Goal: Task Accomplishment & Management: Use online tool/utility

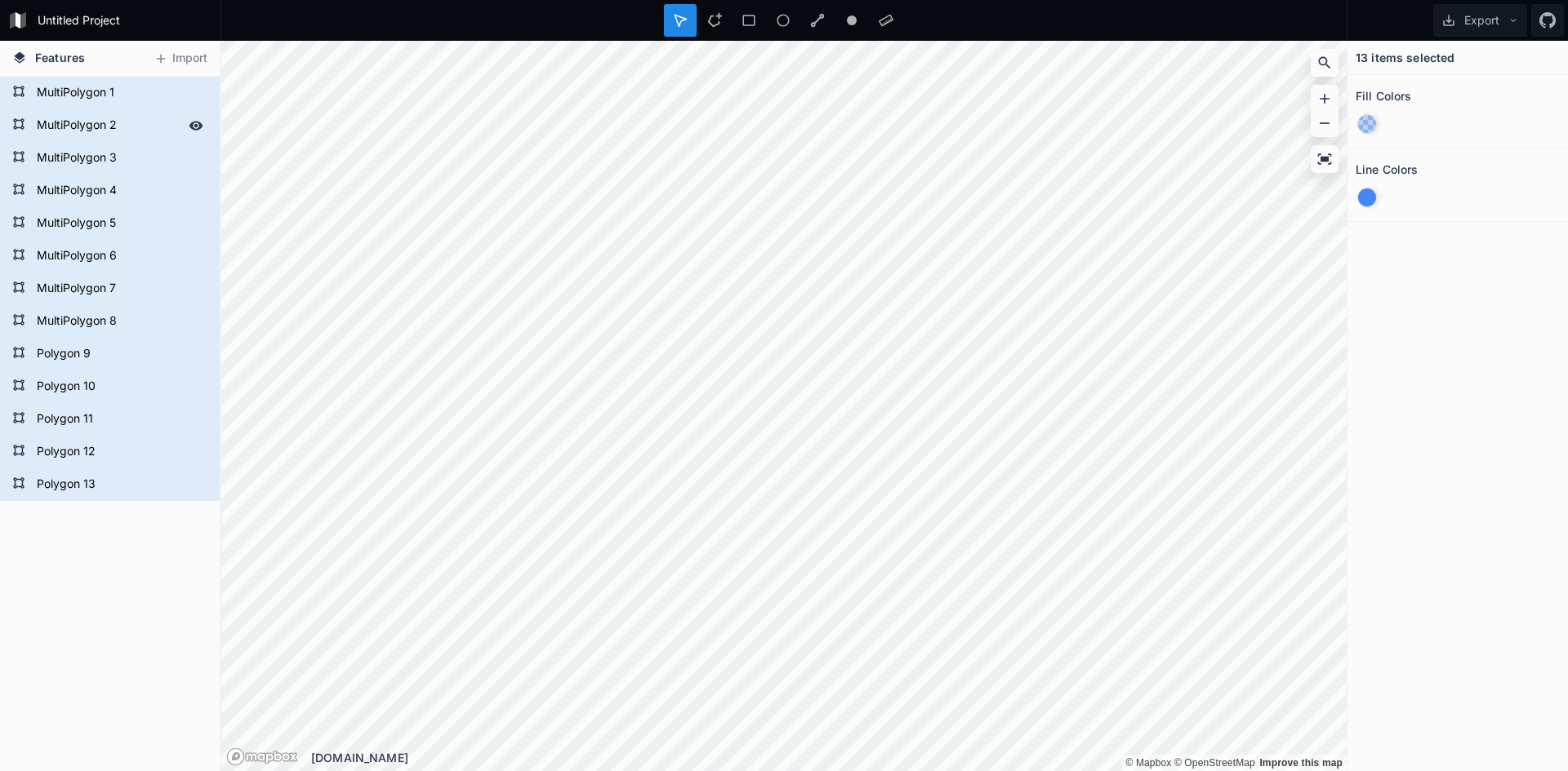
click at [111, 119] on form "MultiPolygon 2" at bounding box center [109, 126] width 152 height 24
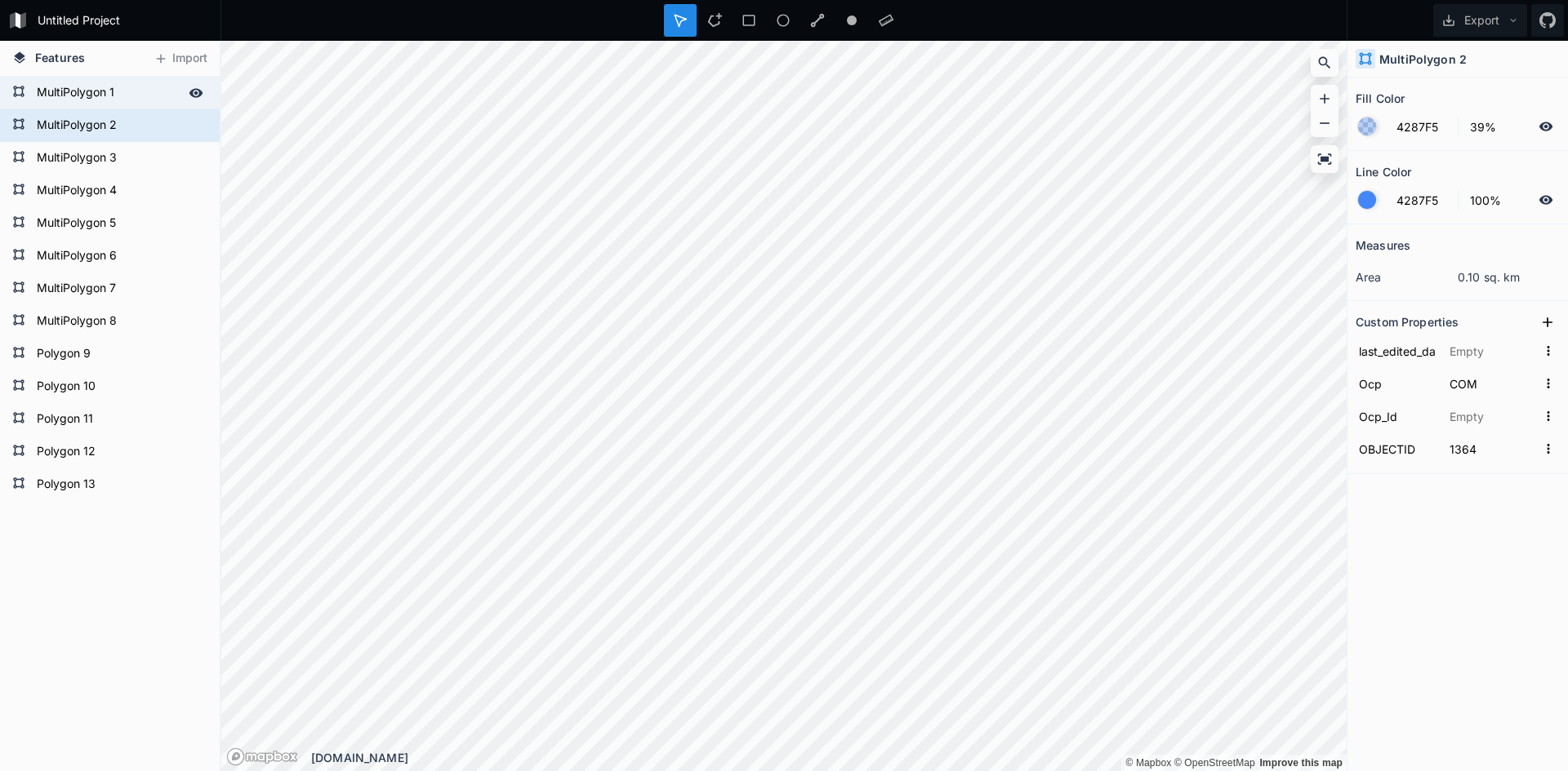
click at [84, 87] on form "MultiPolygon 1" at bounding box center [109, 92] width 152 height 24
type input "OSR"
type input "1363"
click at [95, 138] on form "MultiPolygon 2" at bounding box center [120, 126] width 176 height 24
type input "COM"
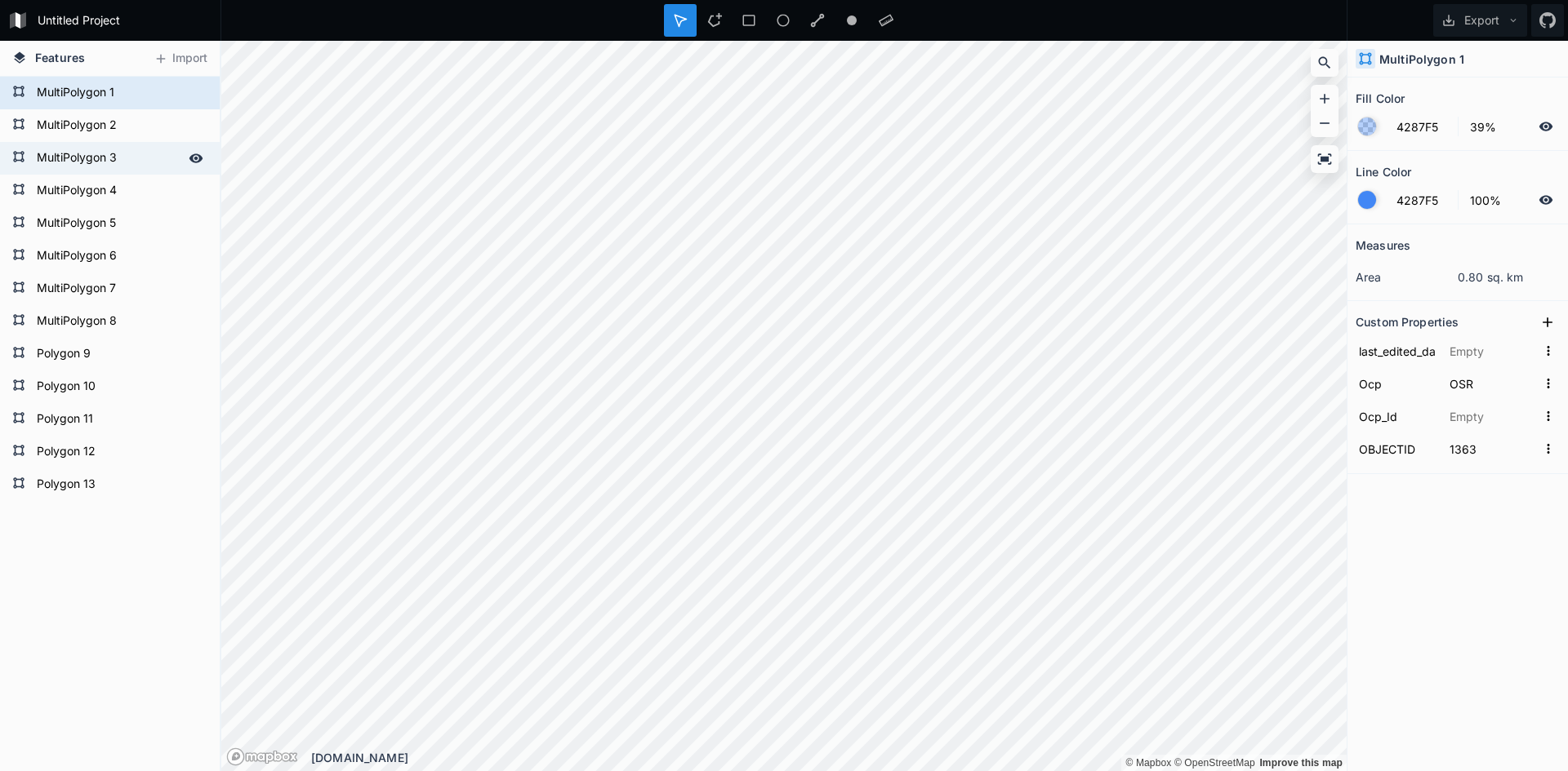
type input "1364"
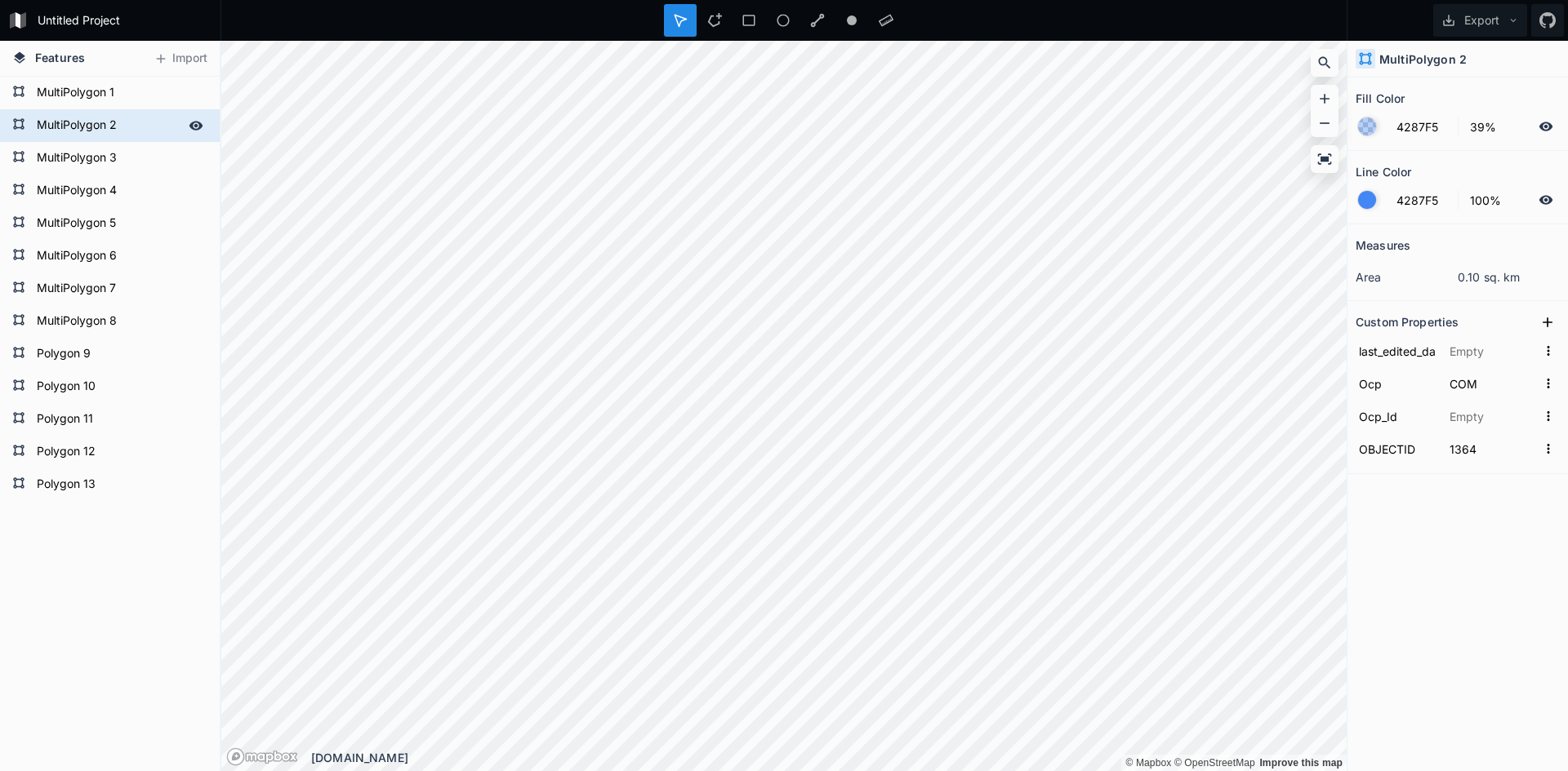
click at [101, 120] on form "MultiPolygon 2" at bounding box center [109, 126] width 152 height 24
click at [105, 101] on form "MultiPolygon 1" at bounding box center [109, 92] width 152 height 24
type input "OSR"
type input "1363"
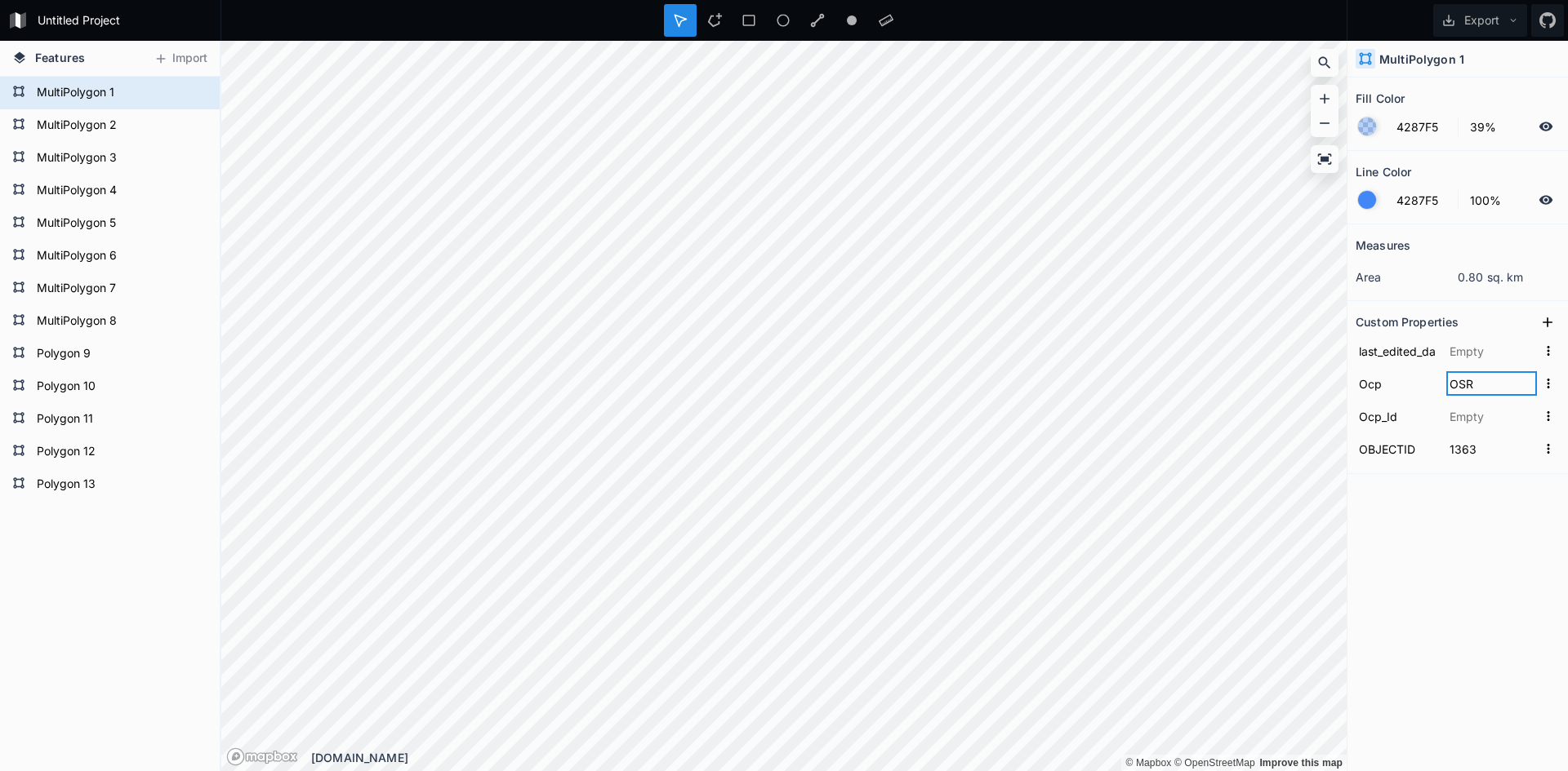
drag, startPoint x: 1449, startPoint y: 382, endPoint x: 1482, endPoint y: 384, distance: 33.1
click at [1482, 384] on input "OSR" at bounding box center [1492, 383] width 91 height 24
click at [83, 123] on form "MultiPolygon 2" at bounding box center [109, 126] width 152 height 24
type input "COM"
type input "1364"
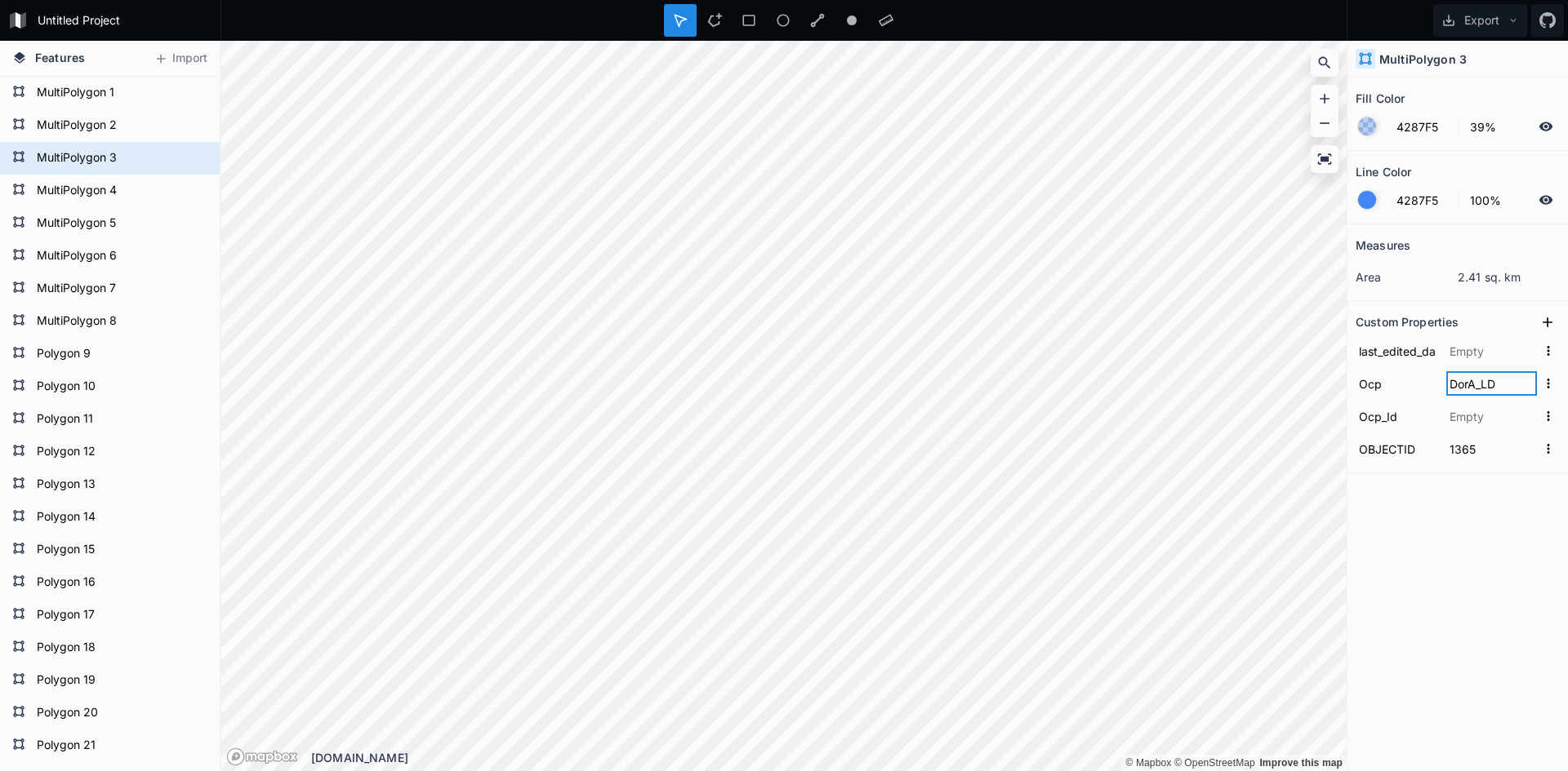
drag, startPoint x: 1450, startPoint y: 382, endPoint x: 1507, endPoint y: 403, distance: 60.7
click at [1495, 385] on input "DorA_LD" at bounding box center [1492, 383] width 91 height 24
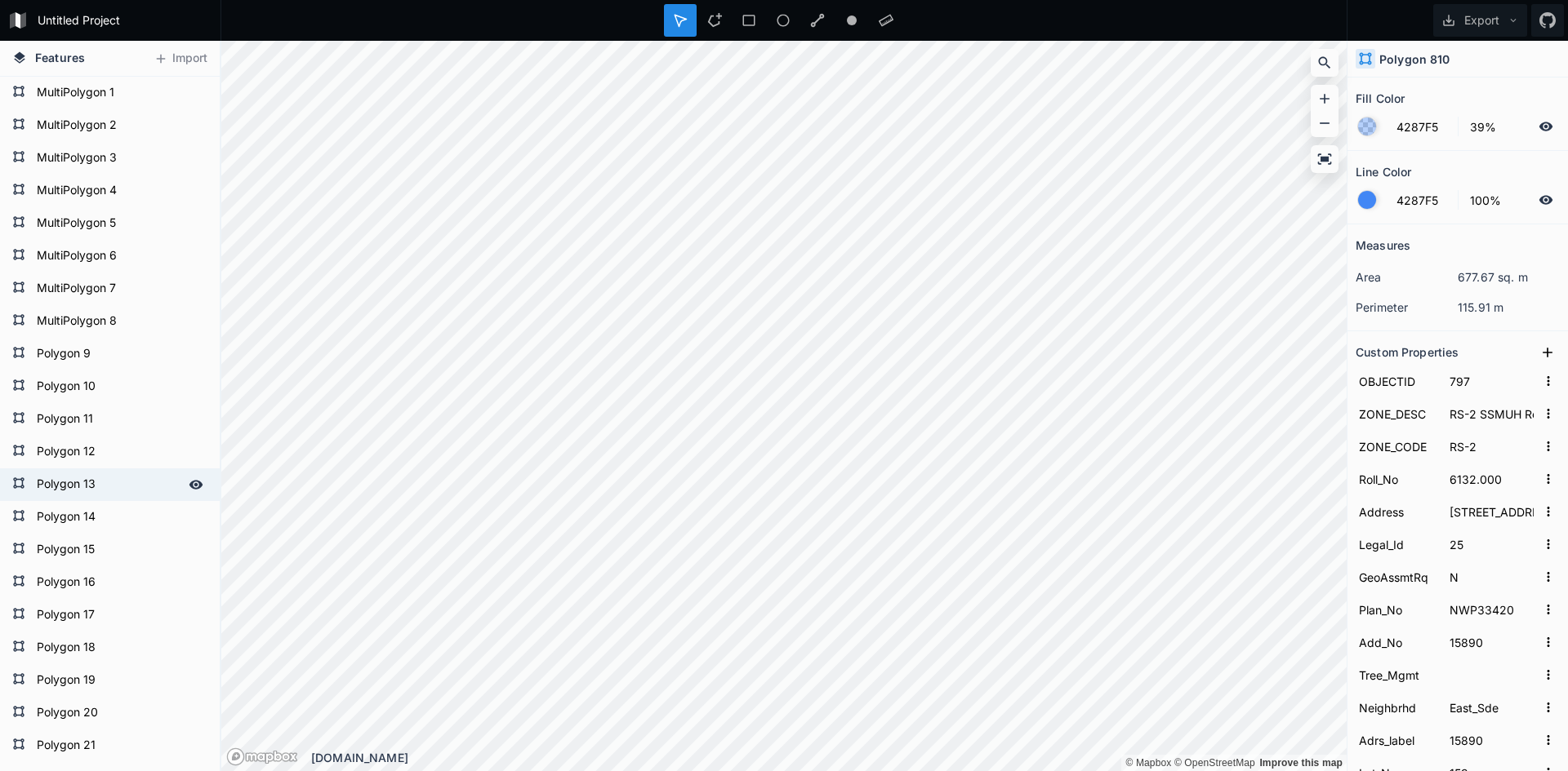
click at [92, 490] on form "Polygon 13" at bounding box center [109, 484] width 152 height 24
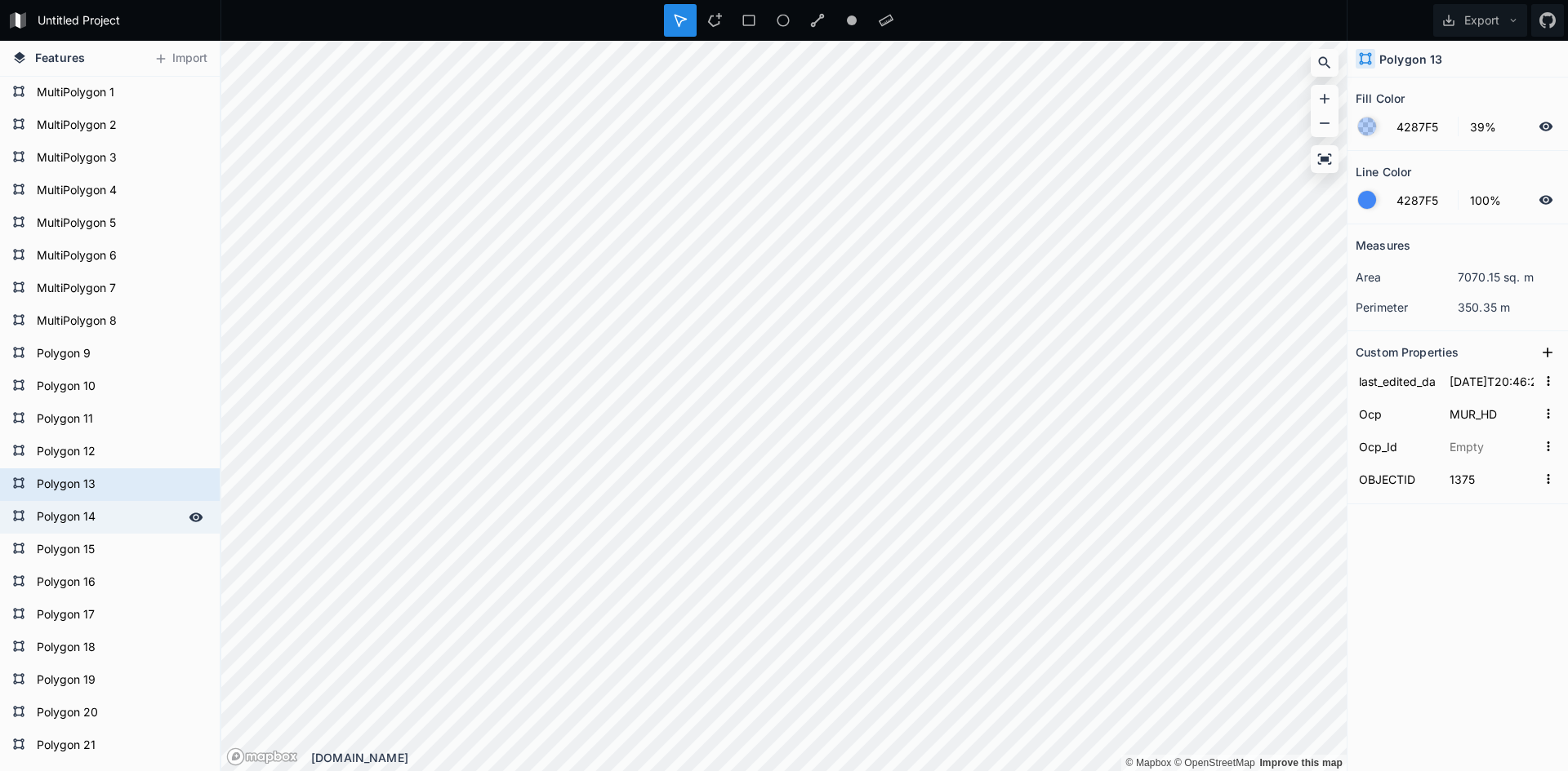
click at [107, 519] on form "Polygon 14" at bounding box center [109, 517] width 152 height 24
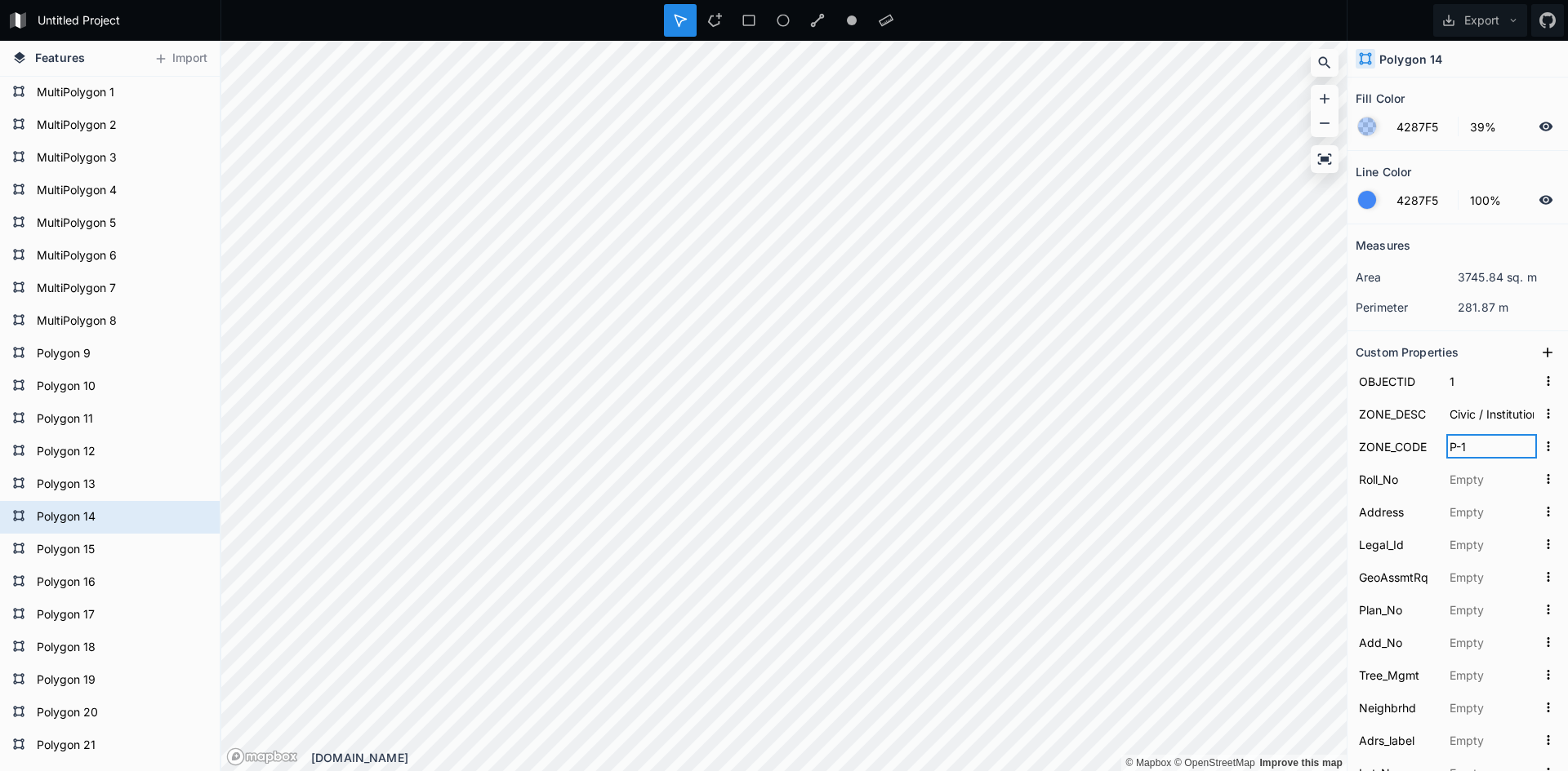
drag, startPoint x: 1444, startPoint y: 446, endPoint x: 1517, endPoint y: 455, distance: 73.6
click at [1517, 455] on input "P-1" at bounding box center [1492, 446] width 91 height 24
click at [189, 93] on icon at bounding box center [196, 92] width 13 height 9
click at [189, 125] on icon at bounding box center [196, 126] width 13 height 9
drag, startPoint x: 184, startPoint y: 160, endPoint x: 181, endPoint y: 194, distance: 34.1
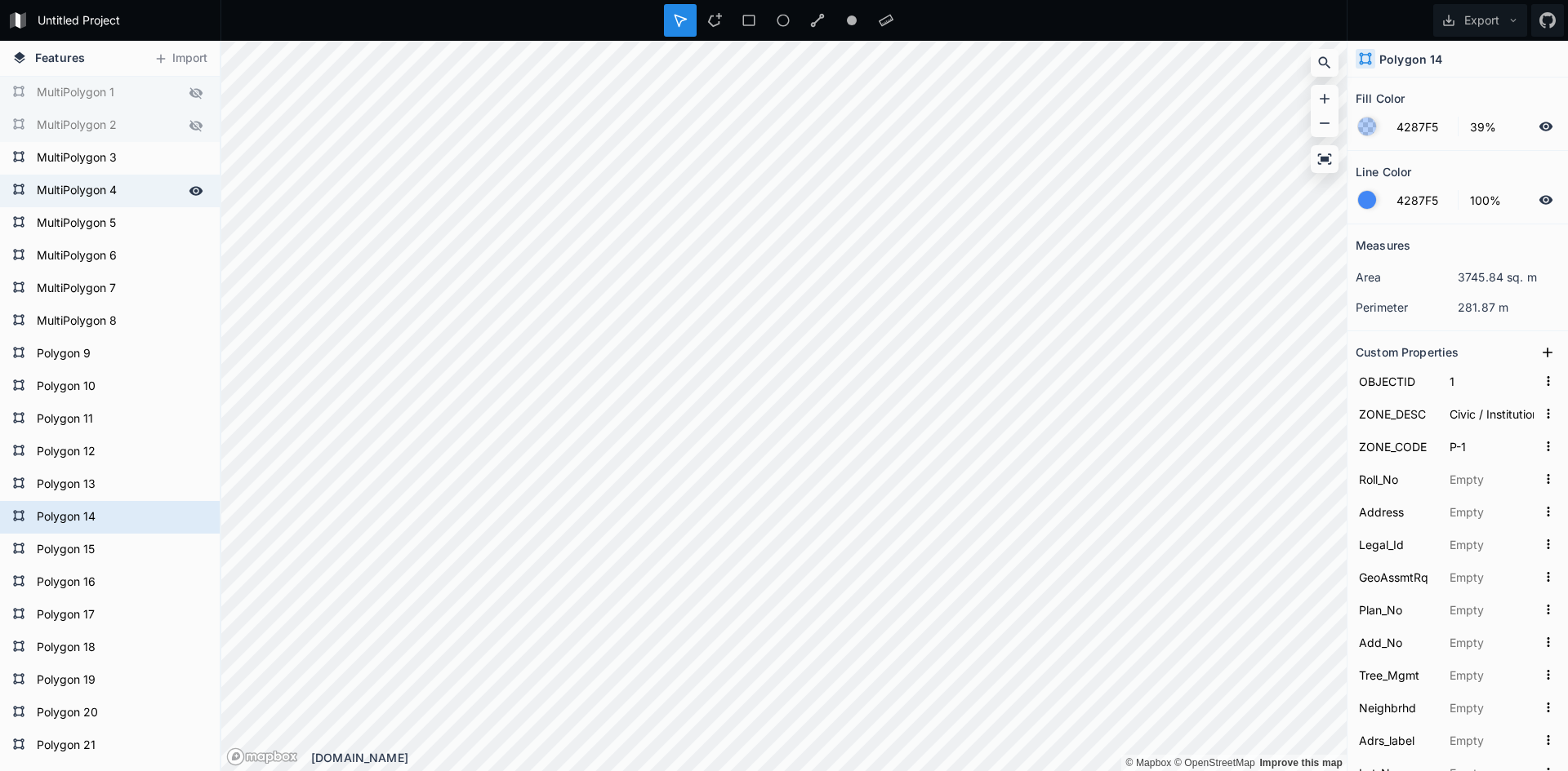
click at [0, 0] on icon at bounding box center [0, 0] width 0 height 0
click at [189, 194] on icon at bounding box center [196, 191] width 13 height 9
click at [188, 224] on icon at bounding box center [196, 223] width 14 height 14
click at [188, 256] on icon at bounding box center [196, 256] width 14 height 14
click at [189, 290] on icon at bounding box center [196, 289] width 13 height 9
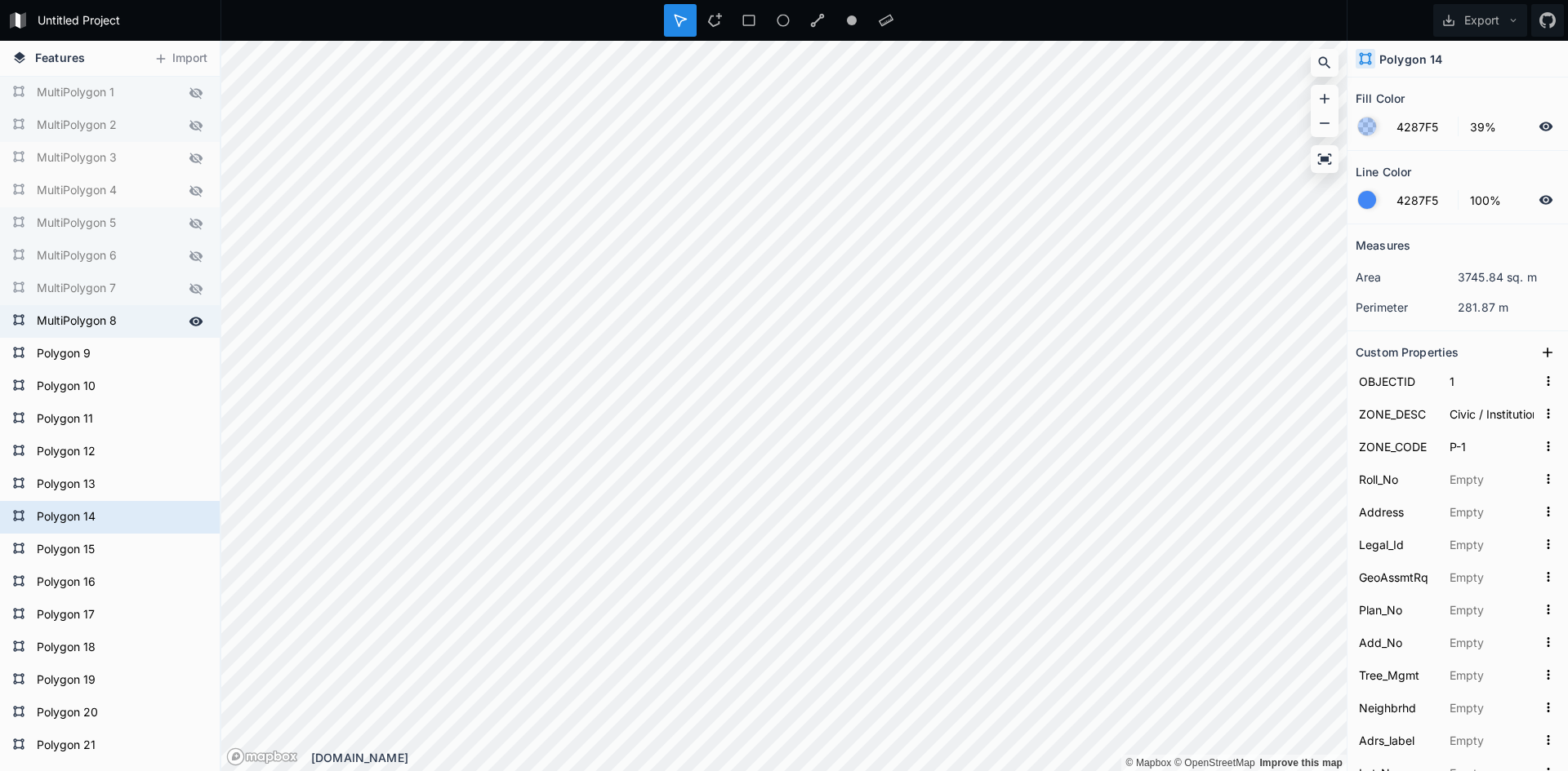
click at [189, 317] on icon at bounding box center [196, 321] width 13 height 9
click at [188, 354] on icon at bounding box center [196, 354] width 14 height 14
click at [189, 388] on icon at bounding box center [196, 386] width 13 height 9
drag, startPoint x: 185, startPoint y: 420, endPoint x: 184, endPoint y: 448, distance: 28.0
click at [0, 0] on icon at bounding box center [0, 0] width 0 height 0
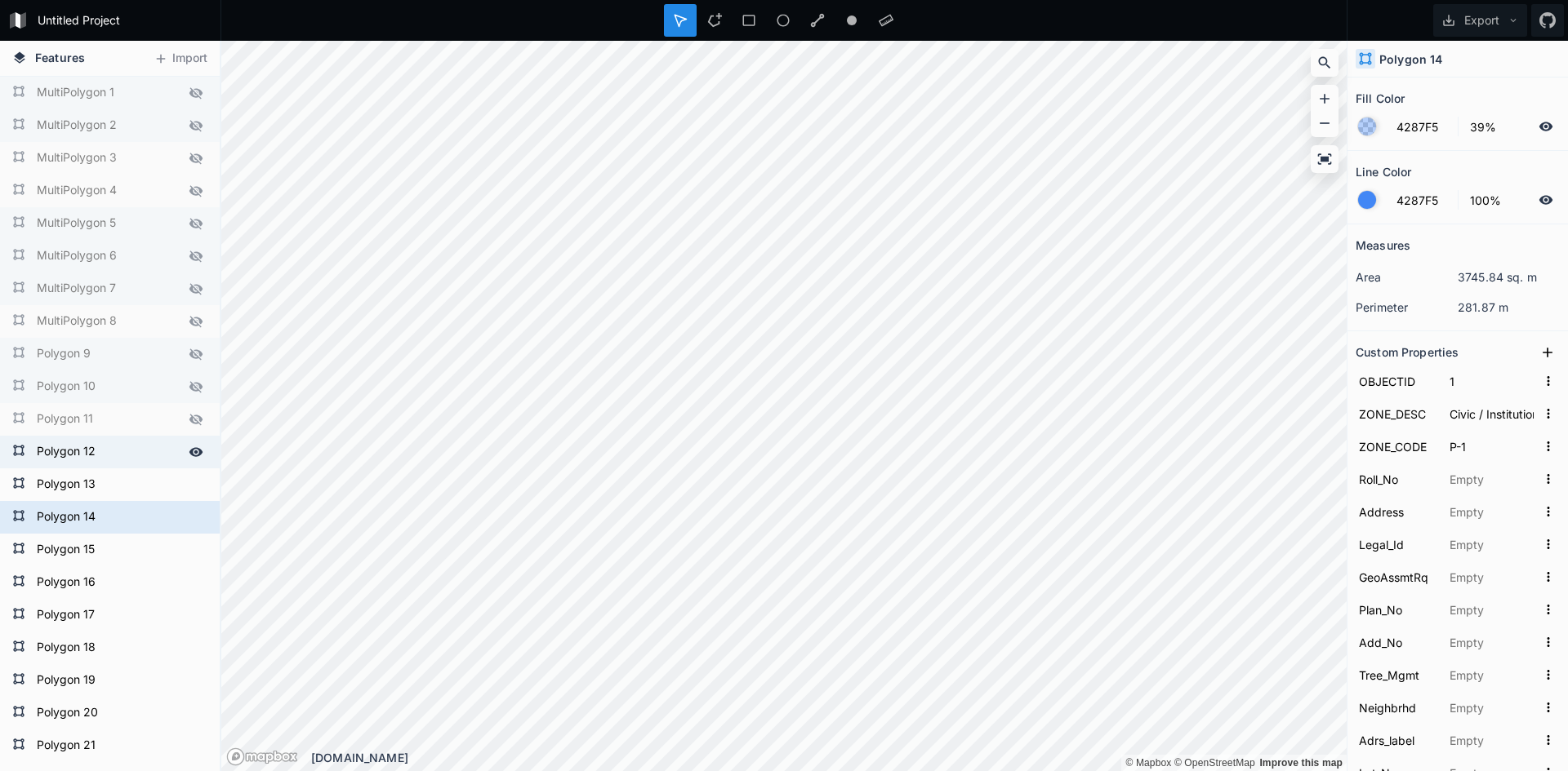
click at [189, 449] on icon at bounding box center [196, 452] width 13 height 9
click at [188, 483] on icon at bounding box center [196, 485] width 14 height 14
type input "793"
type input "RS-2 SSMUH Residential Zone"
type input "RS-2"
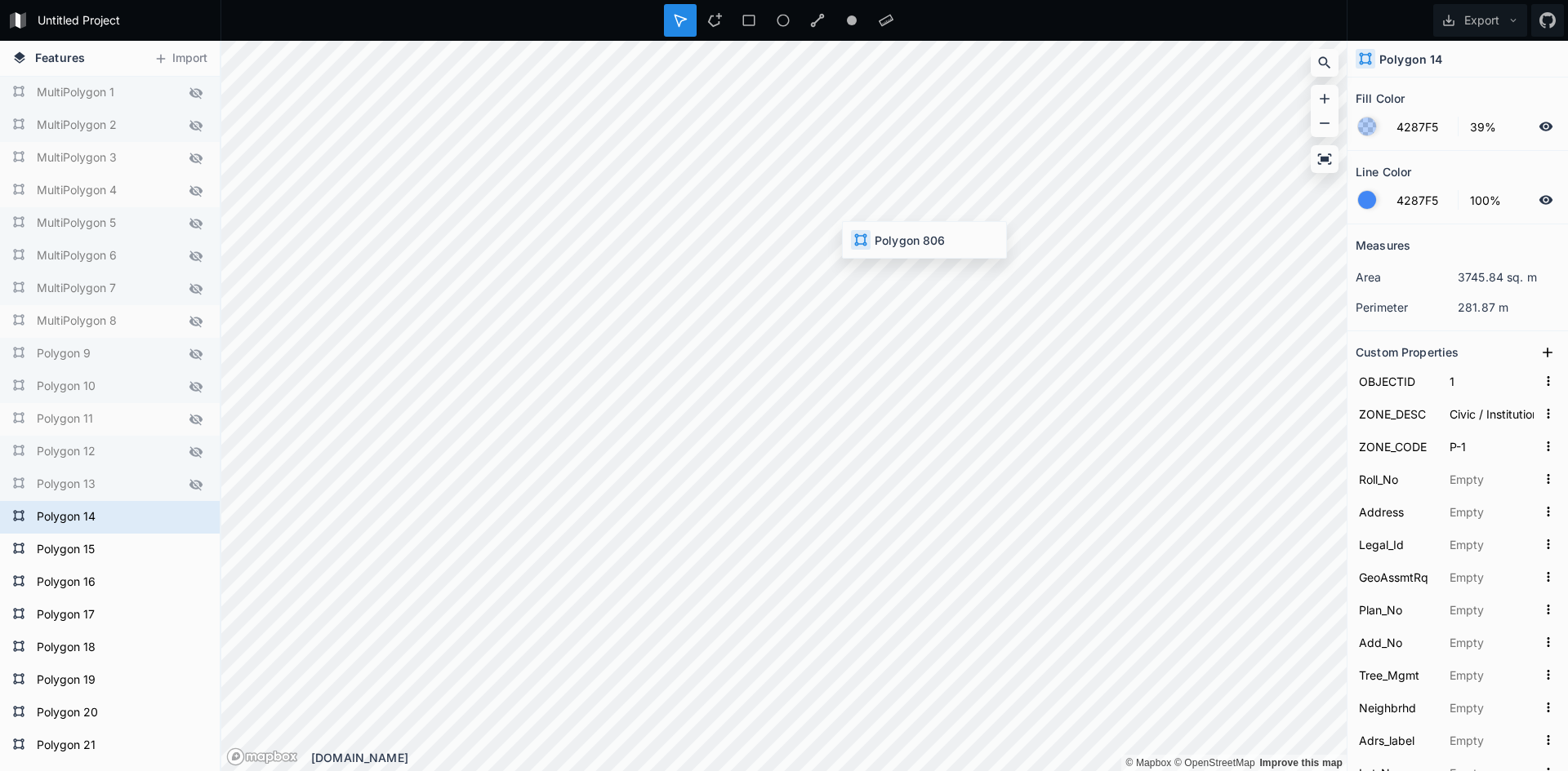
type input "6101.000"
type input "[STREET_ADDRESS]"
type input "14"
type input "N"
type input "NWP36249"
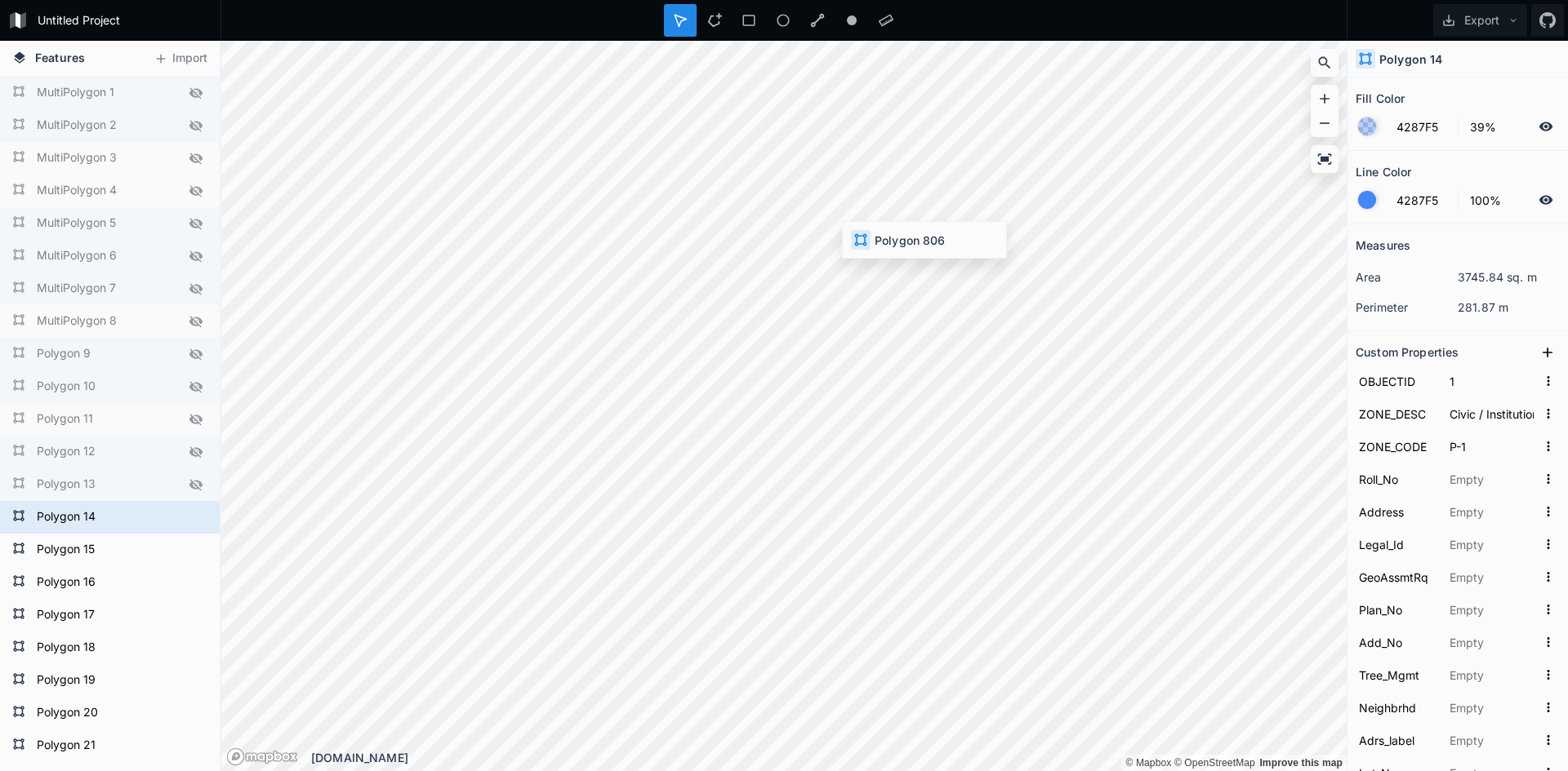
type input "15860"
type input "East_Sde"
type input "15860"
type input "236"
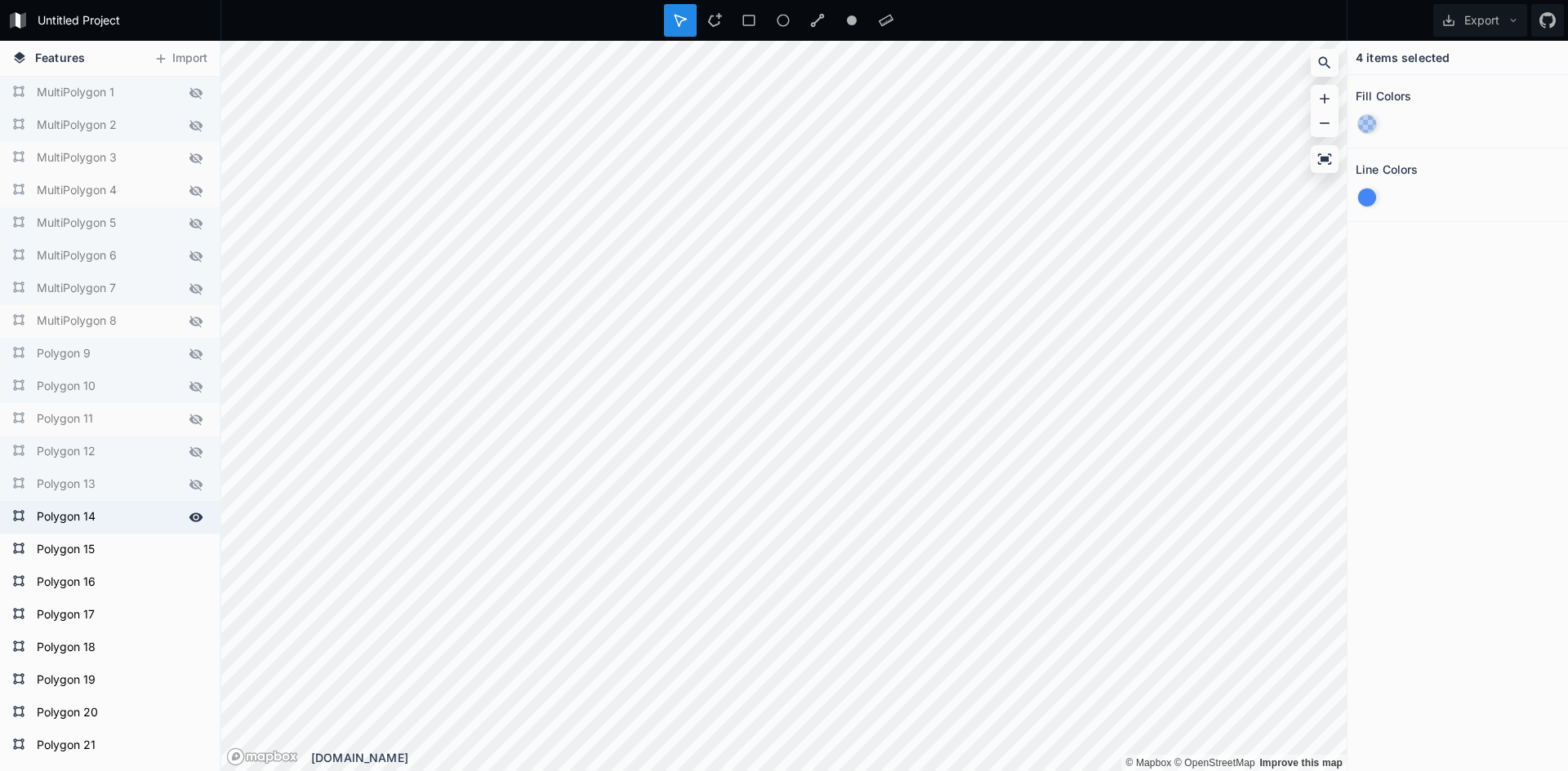
click at [84, 520] on form "Polygon 14" at bounding box center [109, 517] width 152 height 24
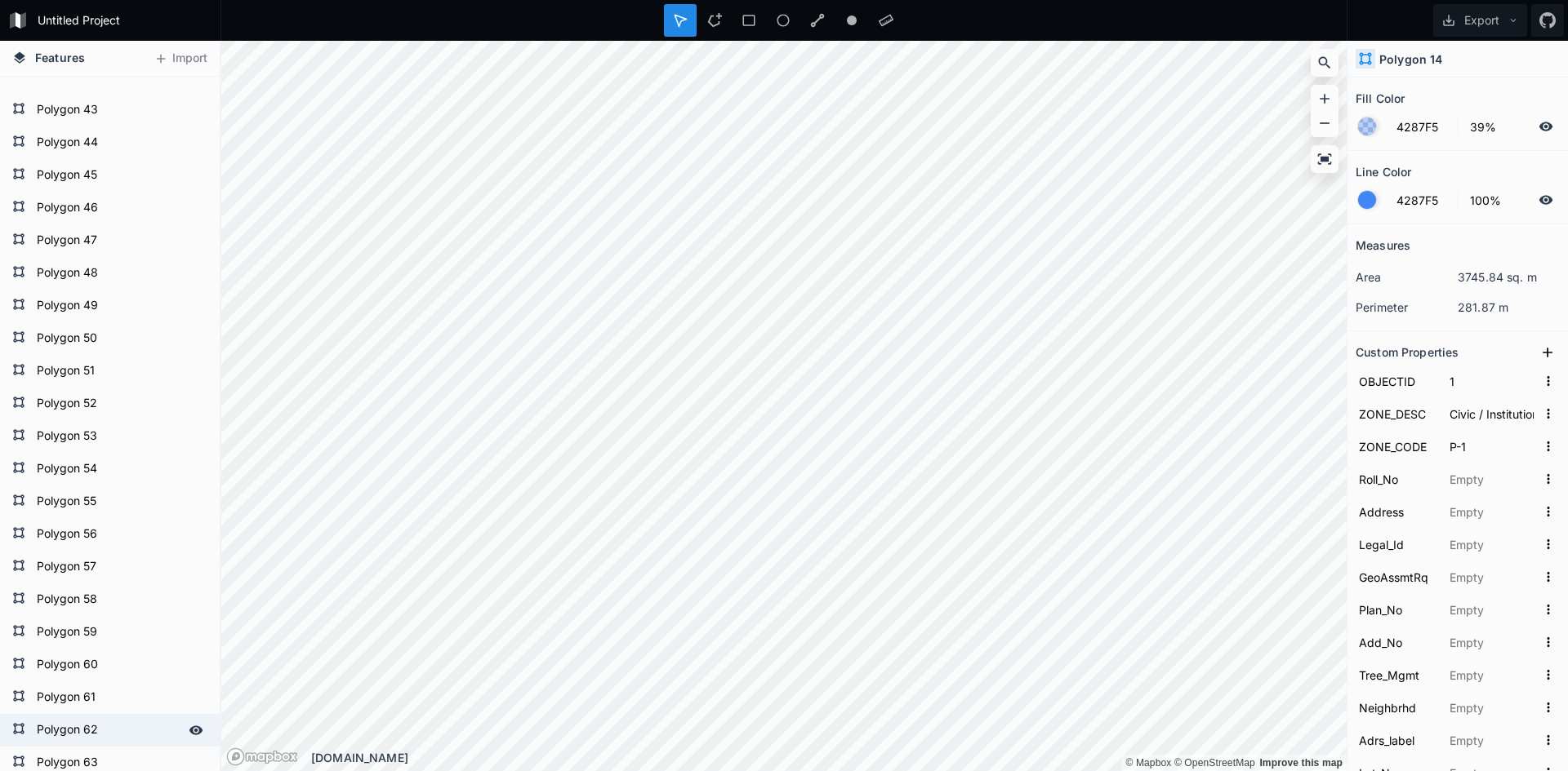
scroll to position [1633, 0]
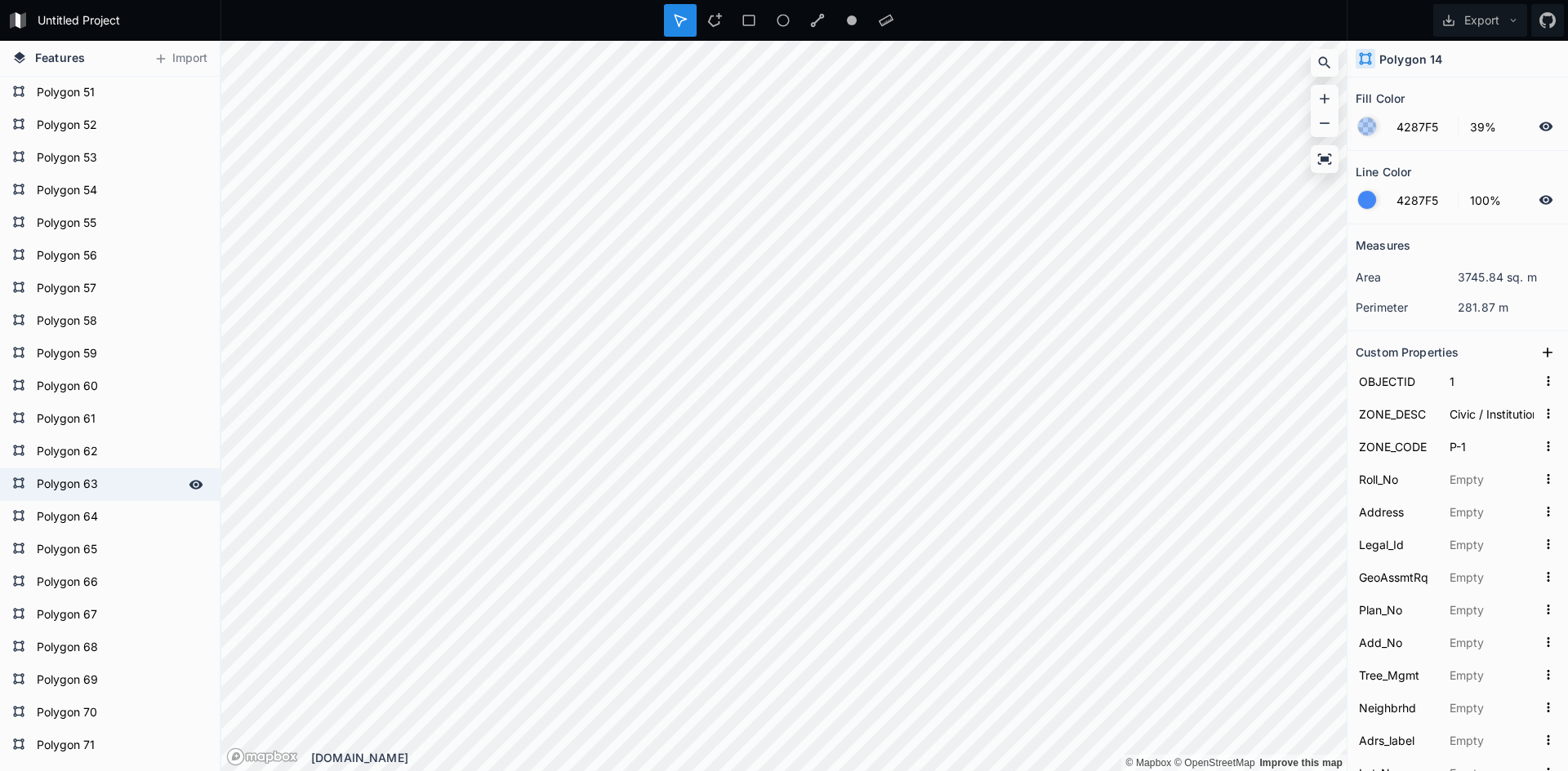
click at [139, 496] on form "Polygon 63" at bounding box center [109, 484] width 152 height 24
type input "50"
type input "CR-1 Town Centre Area Commercial / Residential Zone"
type input "CR-1"
type input "2888.000"
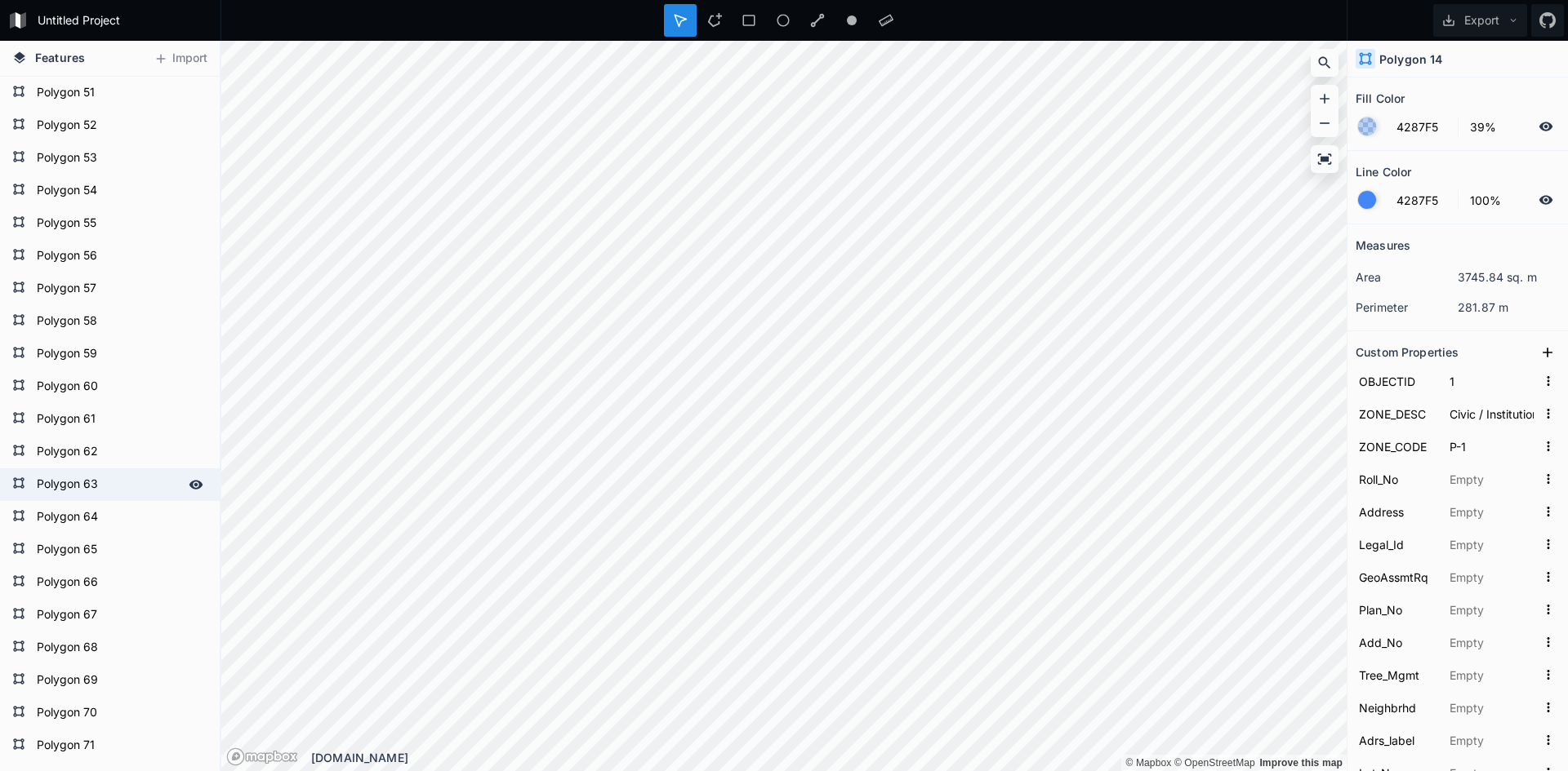
type input "[STREET_ADDRESS][PERSON_NAME]"
type input "804"
type input "N"
type input "NWP11247"
type input "15226"
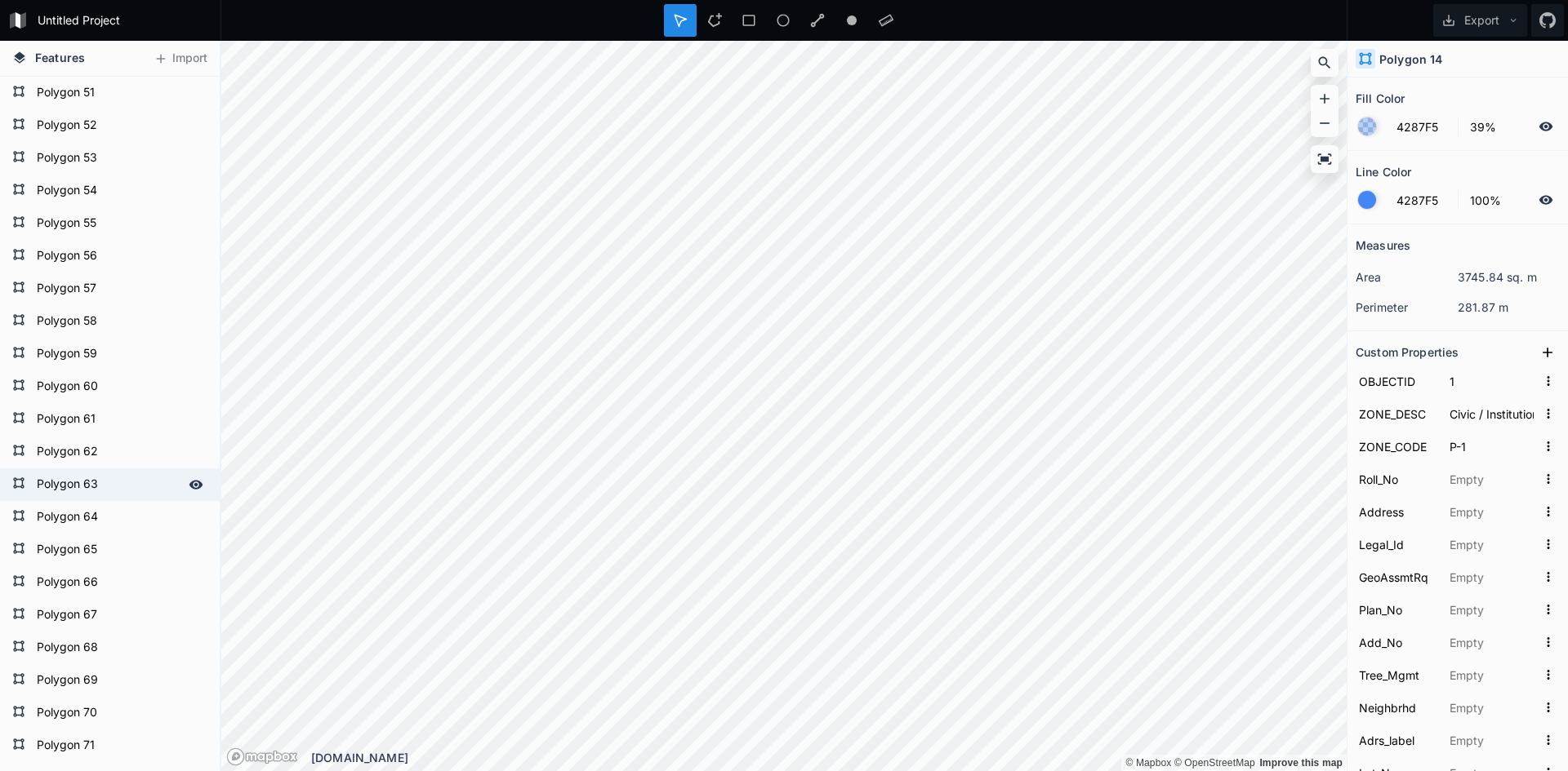
type input "Twn_Cntr"
type input "15226"
type input "E1/2 2"
type input "799"
type input "RS-1 SSMUH Residential Zone"
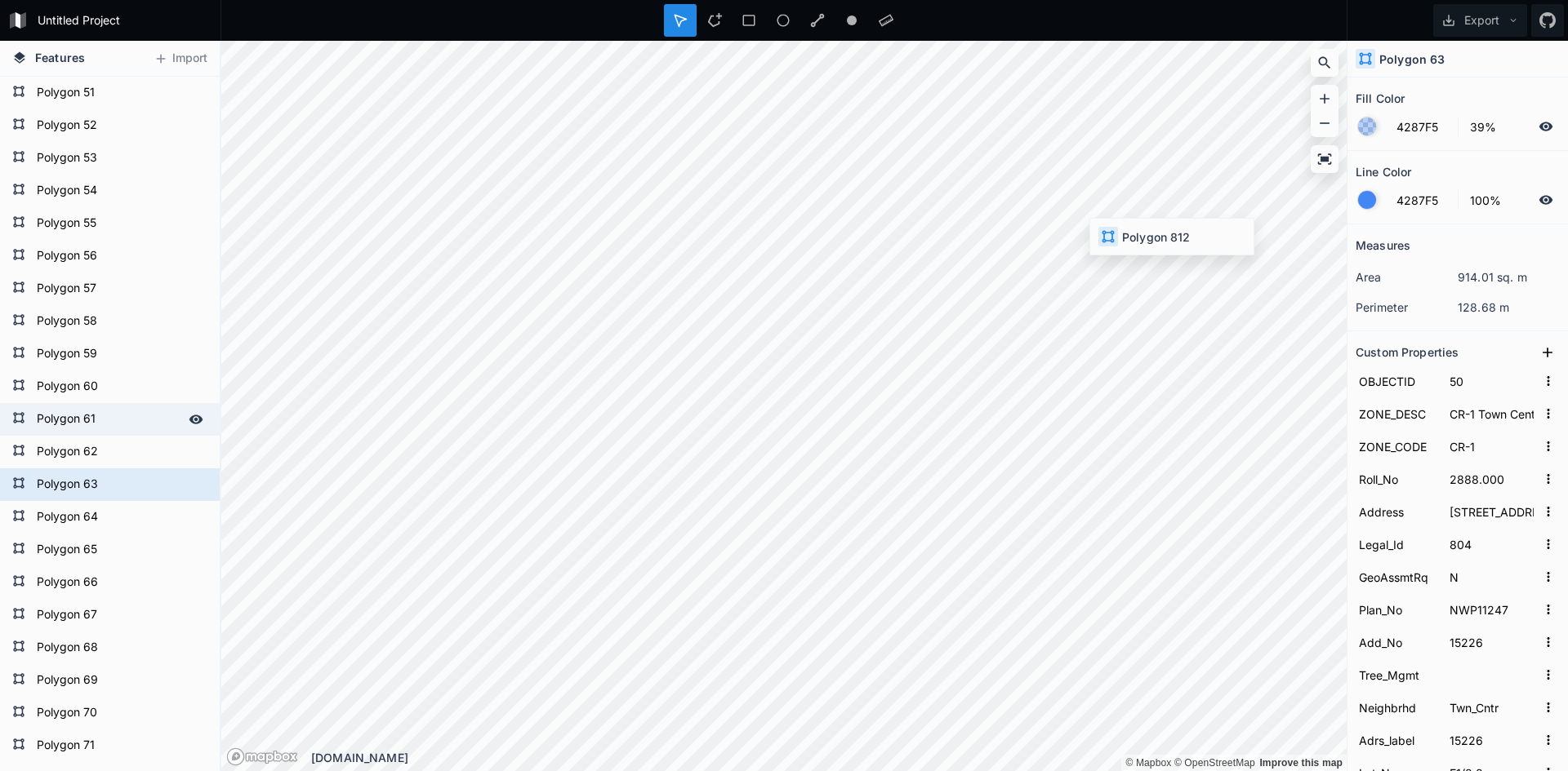
type input "RS-1"
type input "6135.000"
type input "[STREET_ADDRESS]"
type input "29"
type input "NWP35385"
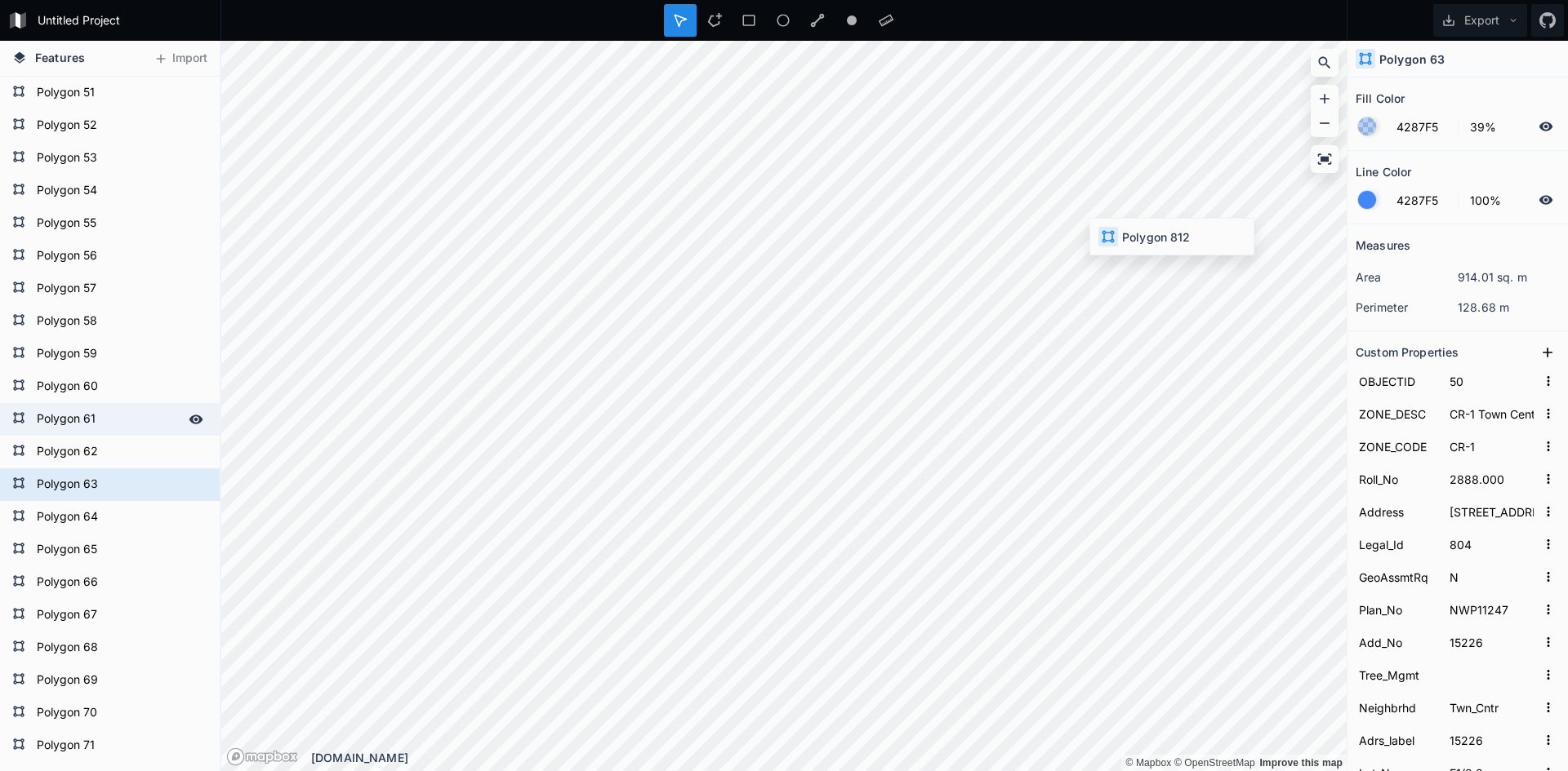
type input "15916"
type input "East_Sde"
type input "15916"
type input "244"
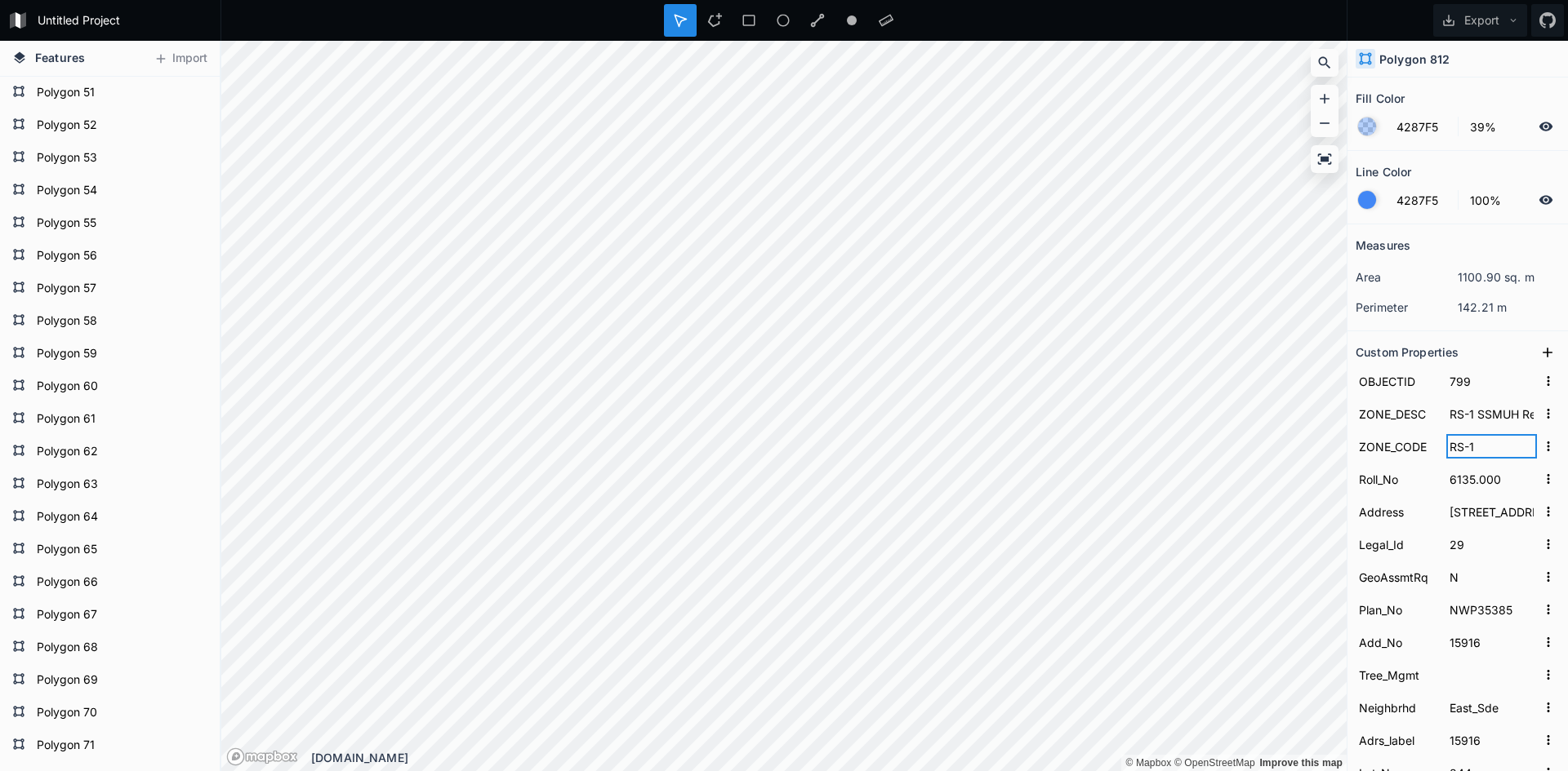
drag, startPoint x: 1468, startPoint y: 444, endPoint x: 1433, endPoint y: 446, distance: 35.1
click at [1433, 446] on form "ZONE_CODE RS-1" at bounding box center [1459, 446] width 205 height 32
click at [1464, 404] on input "RS-1 SSMUH Residential Zone" at bounding box center [1492, 413] width 91 height 24
click at [1474, 446] on input "RS-1" at bounding box center [1492, 446] width 91 height 24
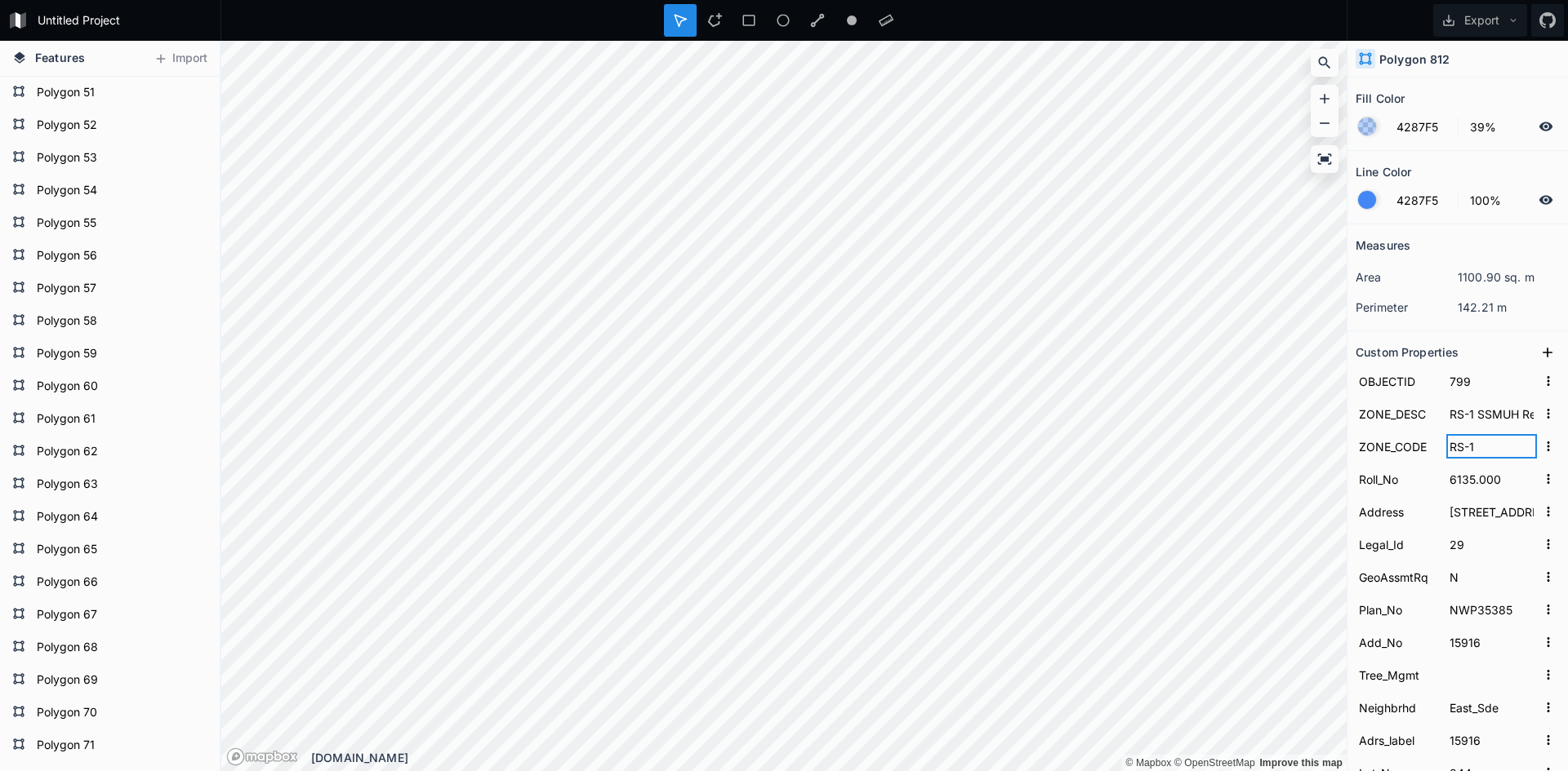
click at [1474, 446] on input "RS-1" at bounding box center [1492, 446] width 91 height 24
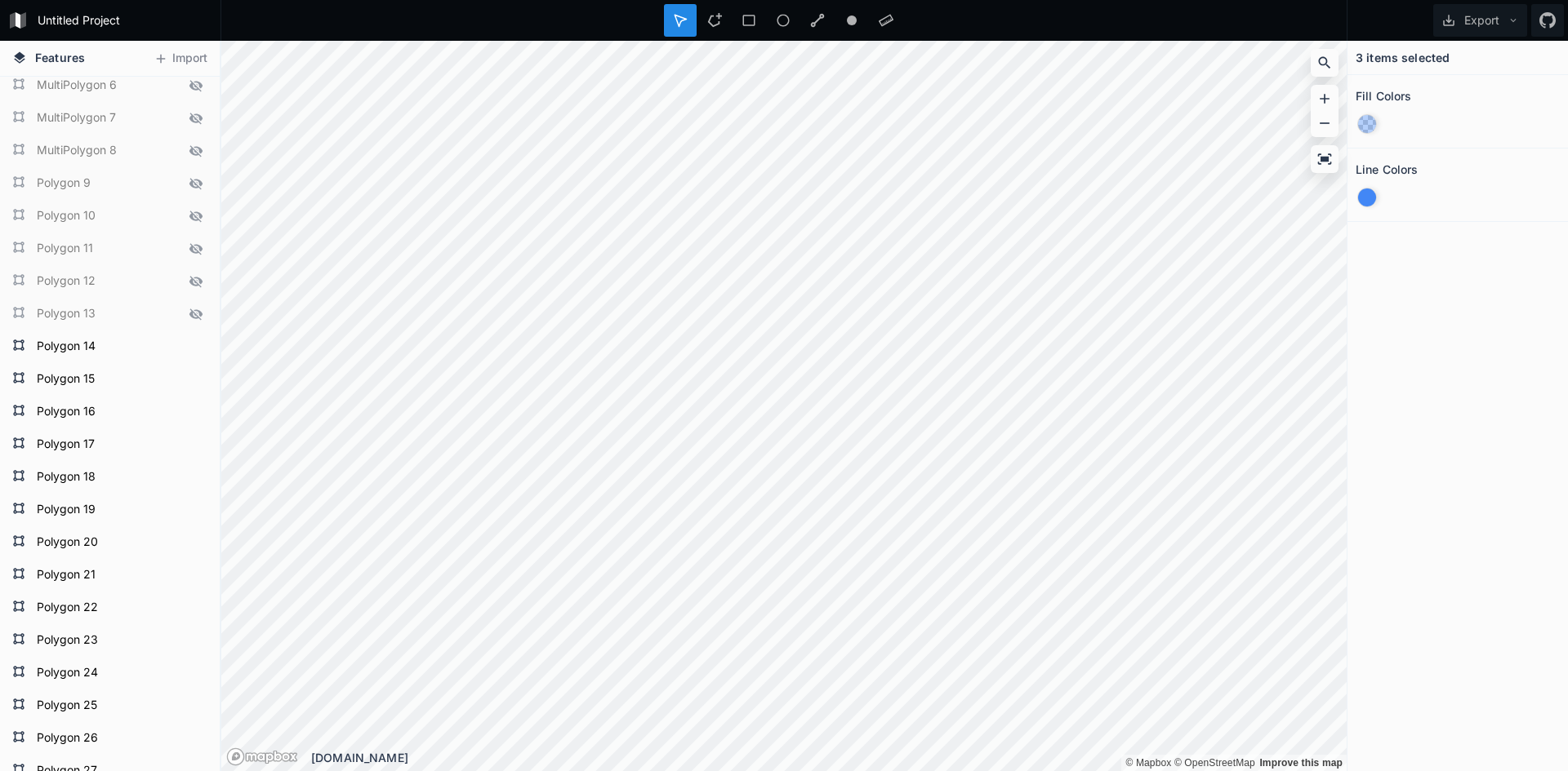
scroll to position [0, 0]
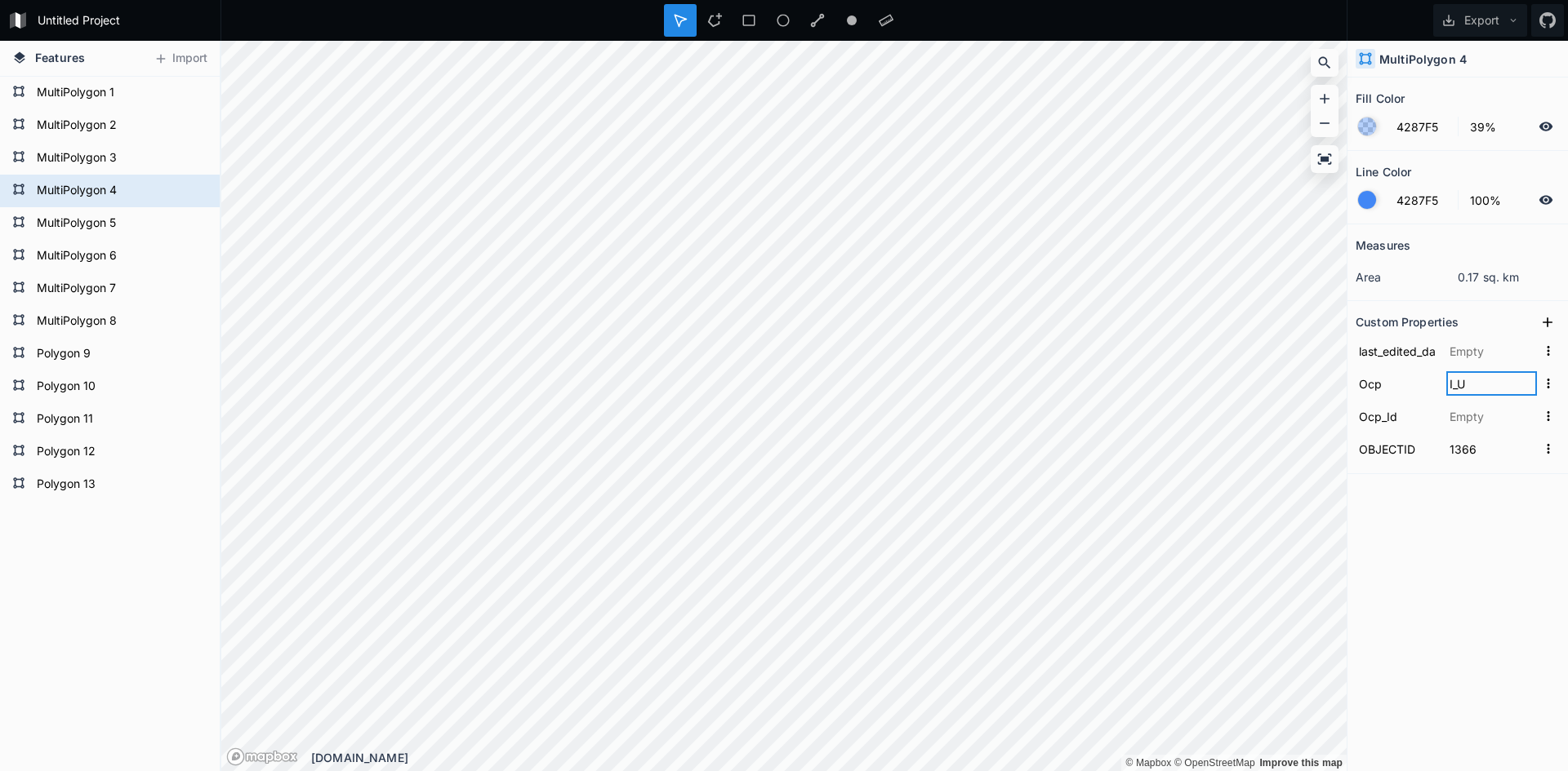
click at [1466, 381] on input "I_U" at bounding box center [1492, 383] width 91 height 24
paste input "Mature Neighbourhood"
type input "Mature Neighbourhood"
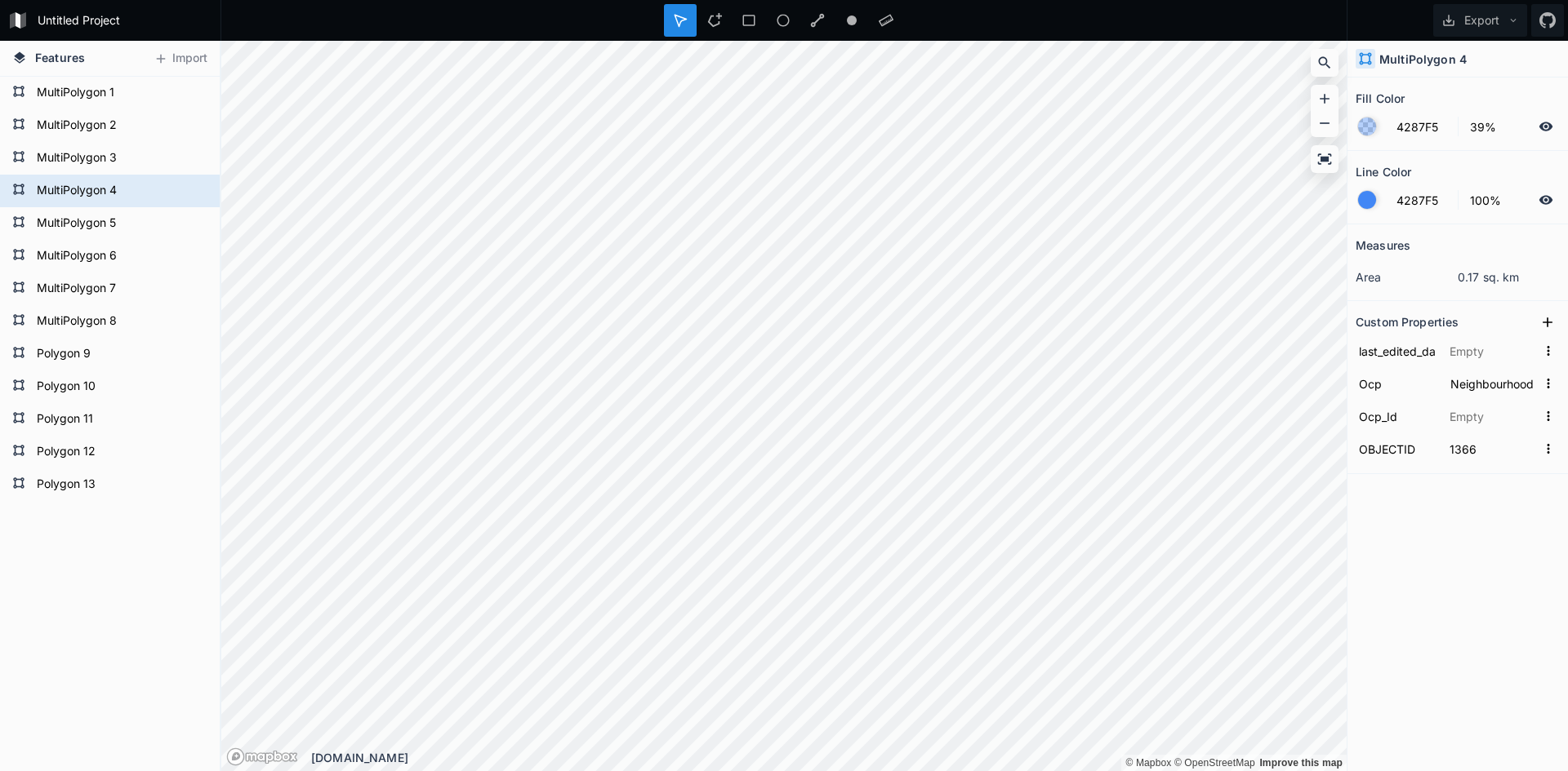
click at [1485, 623] on div "Measures area 0.17 sq. km Custom Properties last_edited_date Ocp Mature Neighbo…" at bounding box center [1458, 456] width 221 height 465
click at [1551, 324] on icon at bounding box center [1547, 323] width 16 height 16
click at [1469, 353] on input "text" at bounding box center [1492, 351] width 91 height 24
click at [1392, 348] on input "property 1" at bounding box center [1398, 351] width 83 height 24
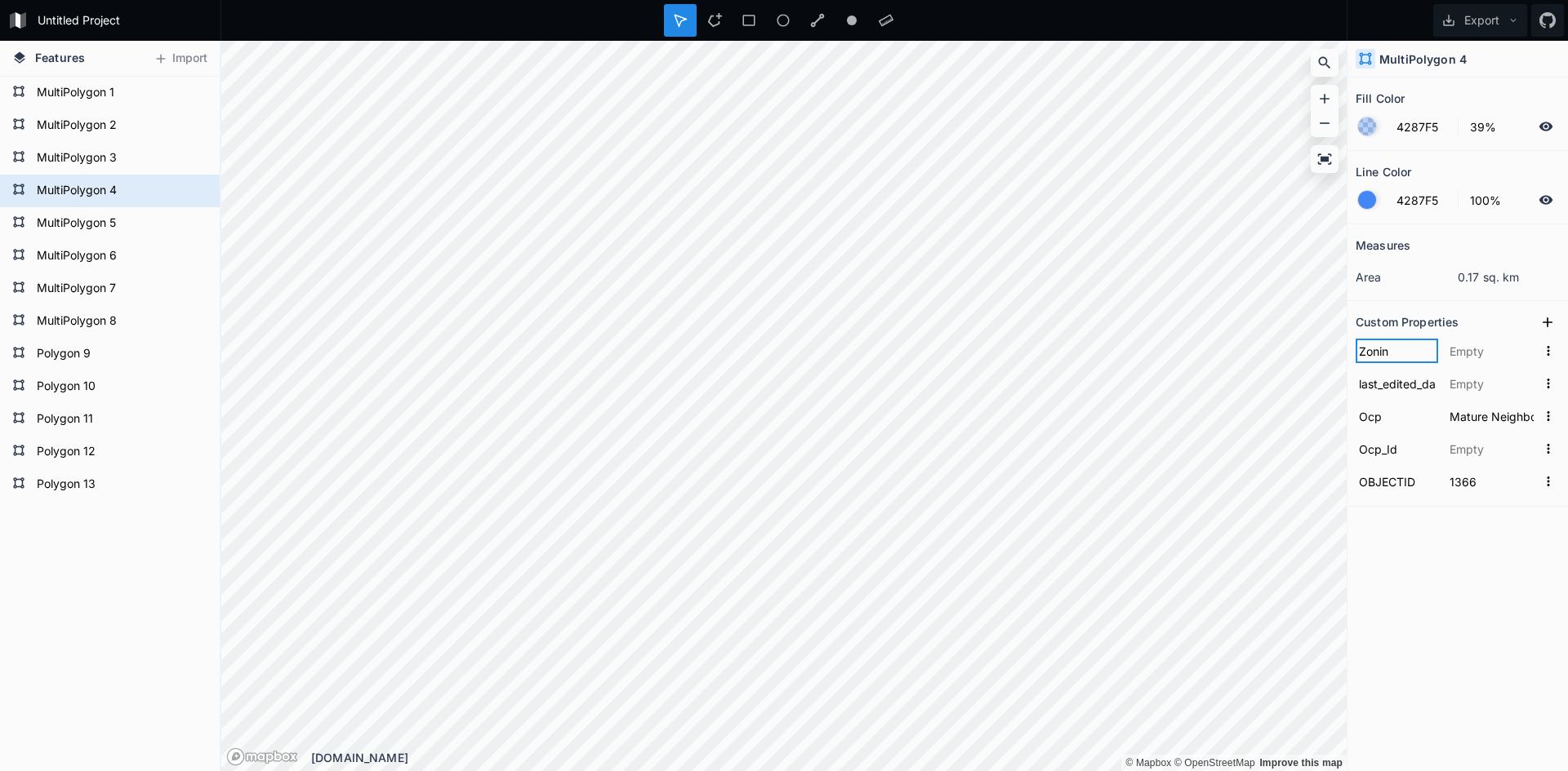
type input "Zoning"
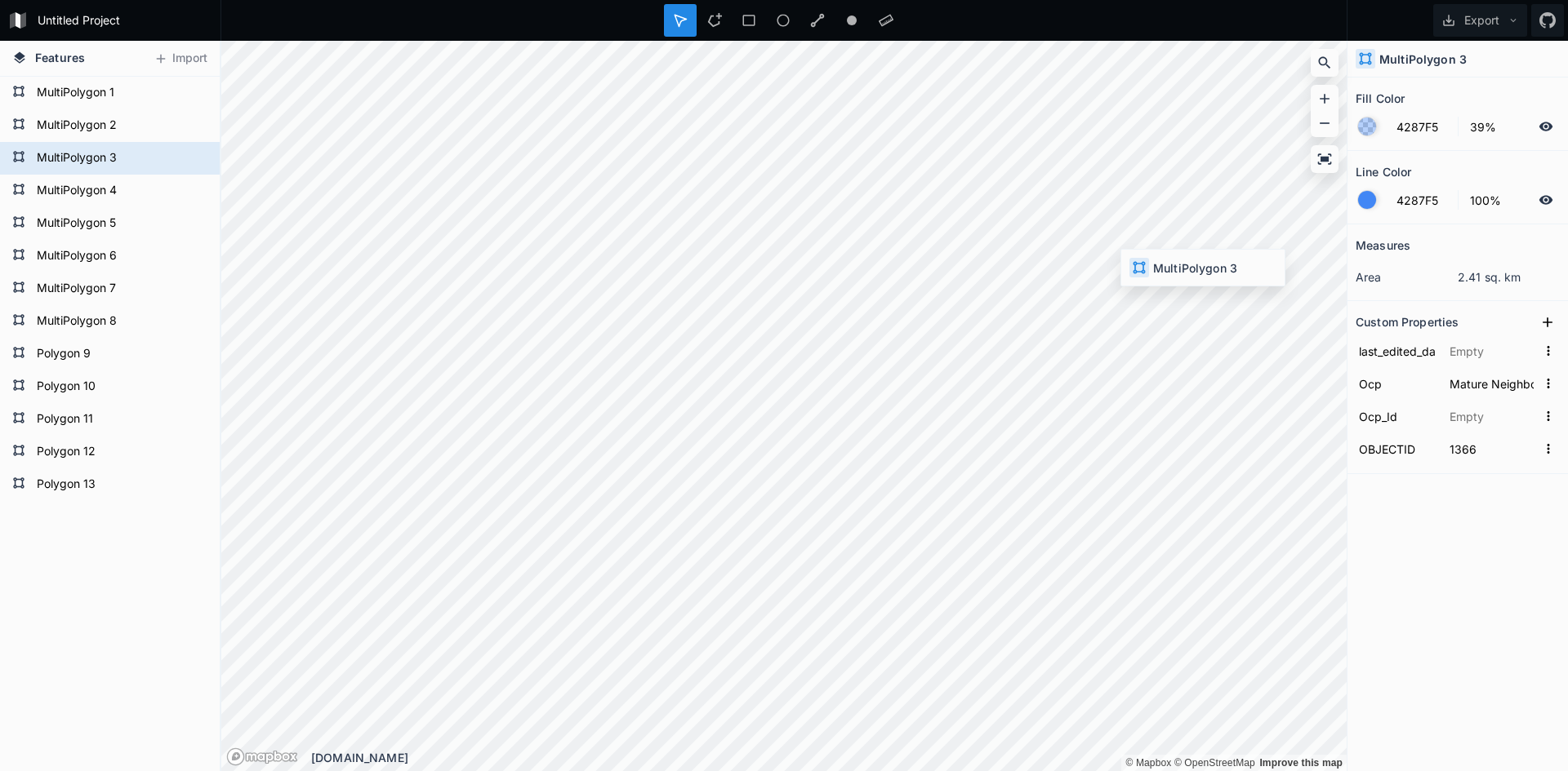
type input "DorA_LD"
type input "1365"
click at [105, 187] on form "MultiPolygon 4" at bounding box center [109, 190] width 152 height 24
type input "Mature Neighbourhood"
type input "1366"
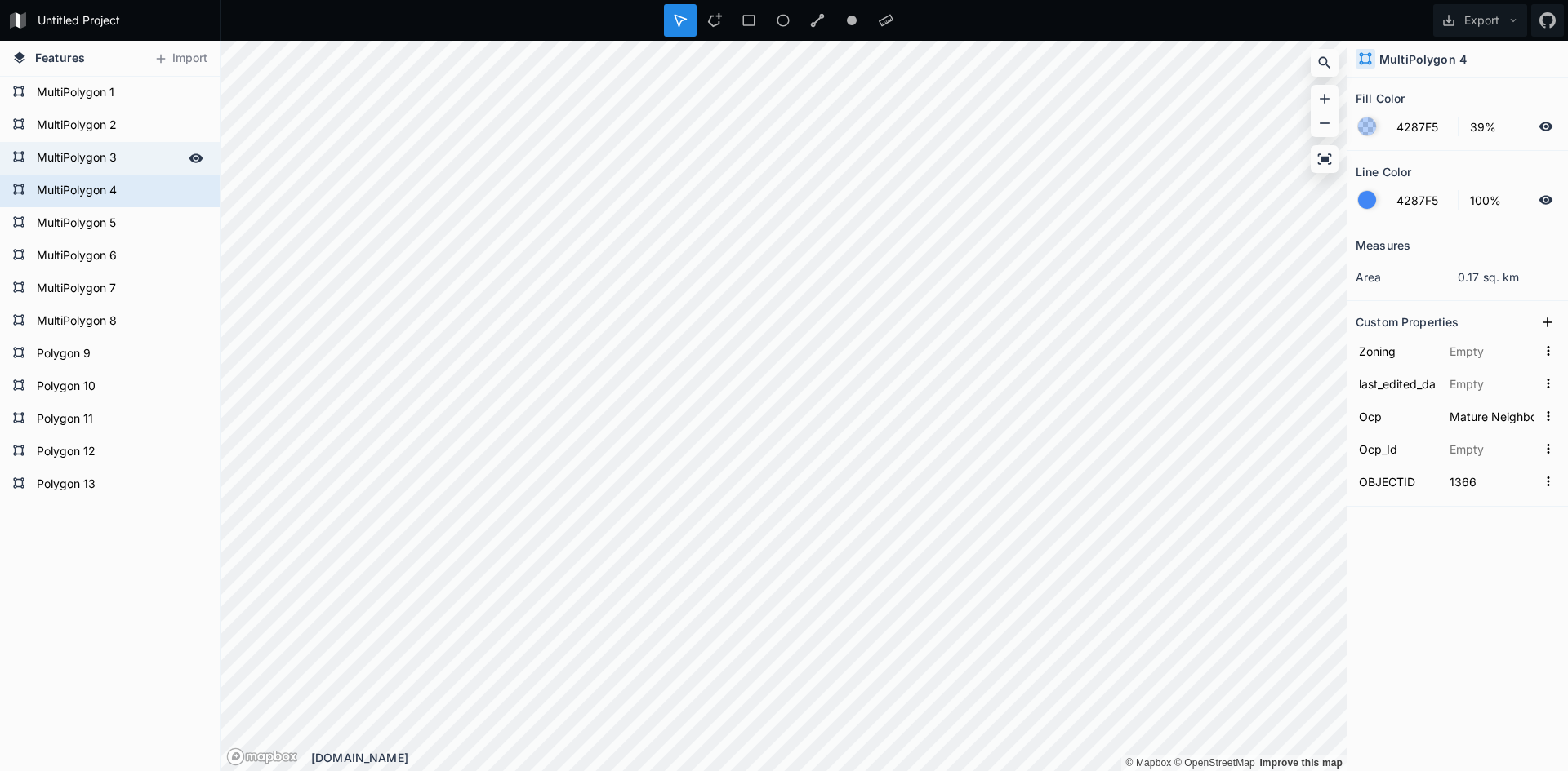
click at [111, 169] on form "MultiPolygon 3" at bounding box center [109, 158] width 152 height 24
type input "DorA_LD"
type input "1365"
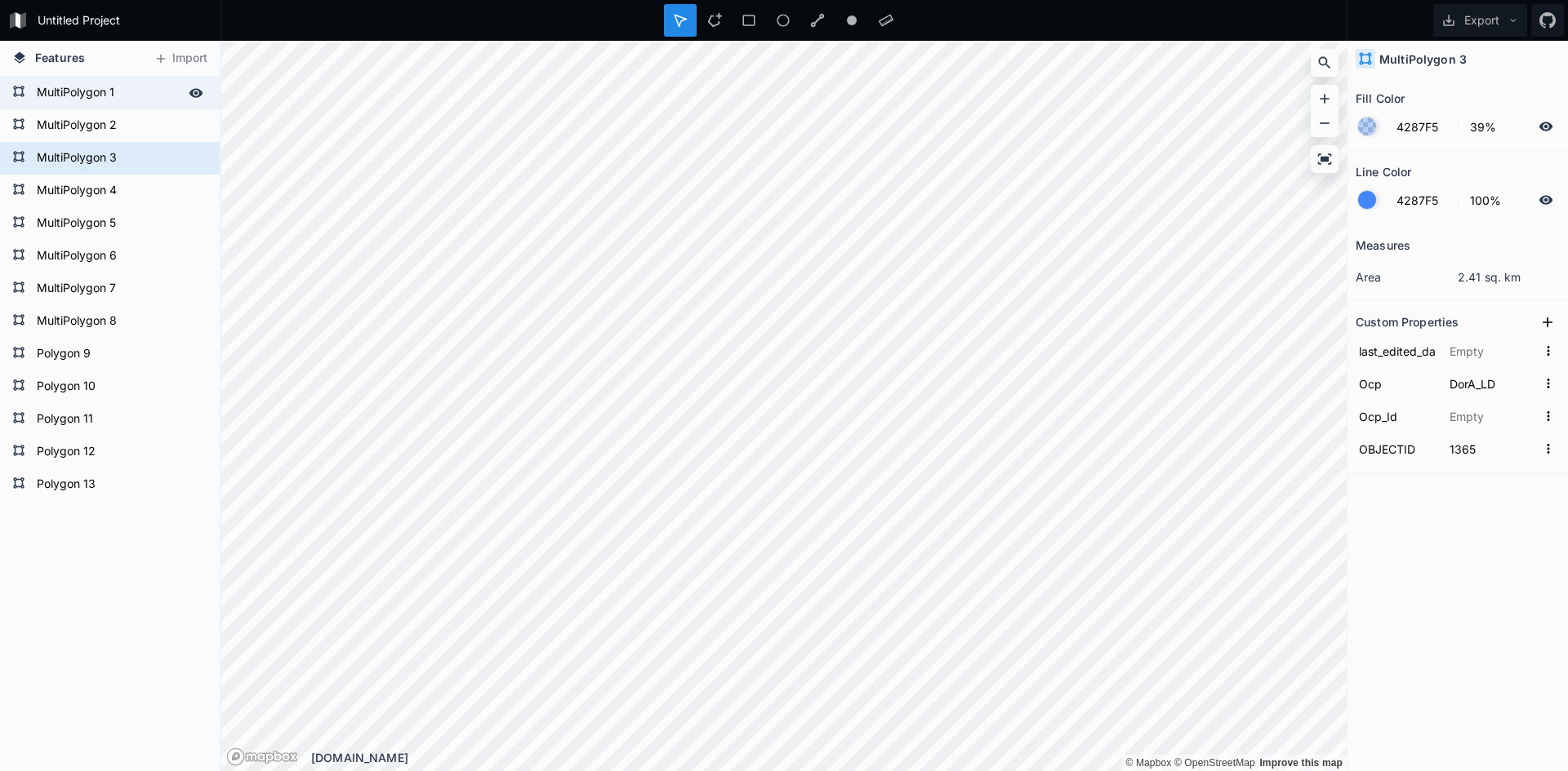
click at [112, 101] on form "MultiPolygon 1" at bounding box center [109, 92] width 152 height 24
type input "OSR"
type input "1363"
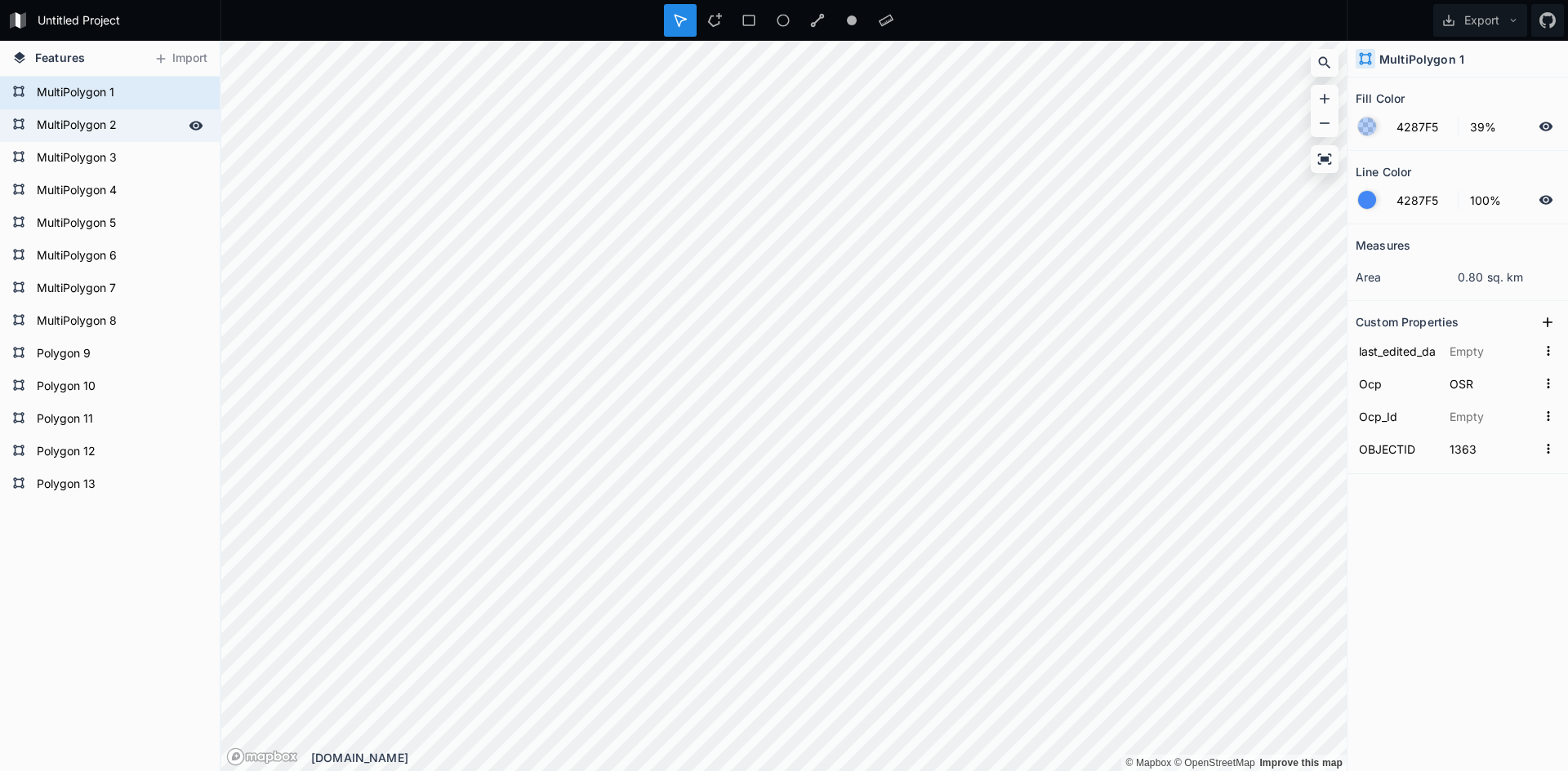
click at [110, 124] on form "MultiPolygon 2" at bounding box center [109, 126] width 152 height 24
type input "COM"
type input "1364"
click at [112, 101] on form "MultiPolygon 1" at bounding box center [109, 92] width 152 height 24
type input "OSR"
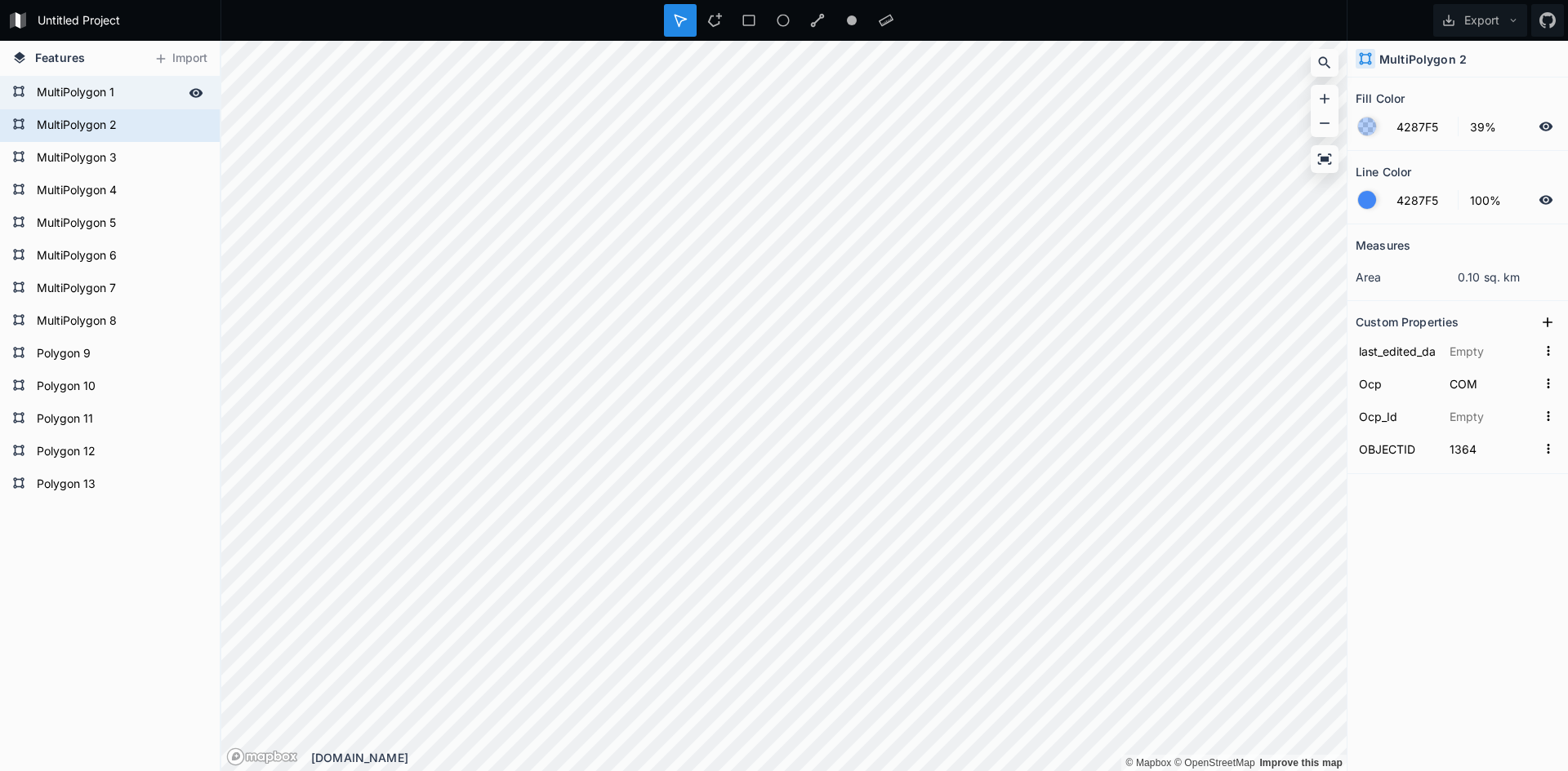
type input "1363"
click at [96, 126] on form "MultiPolygon 2" at bounding box center [109, 126] width 152 height 24
type input "COM"
type input "1364"
click at [69, 319] on form "MultiPolygon 8" at bounding box center [109, 321] width 152 height 24
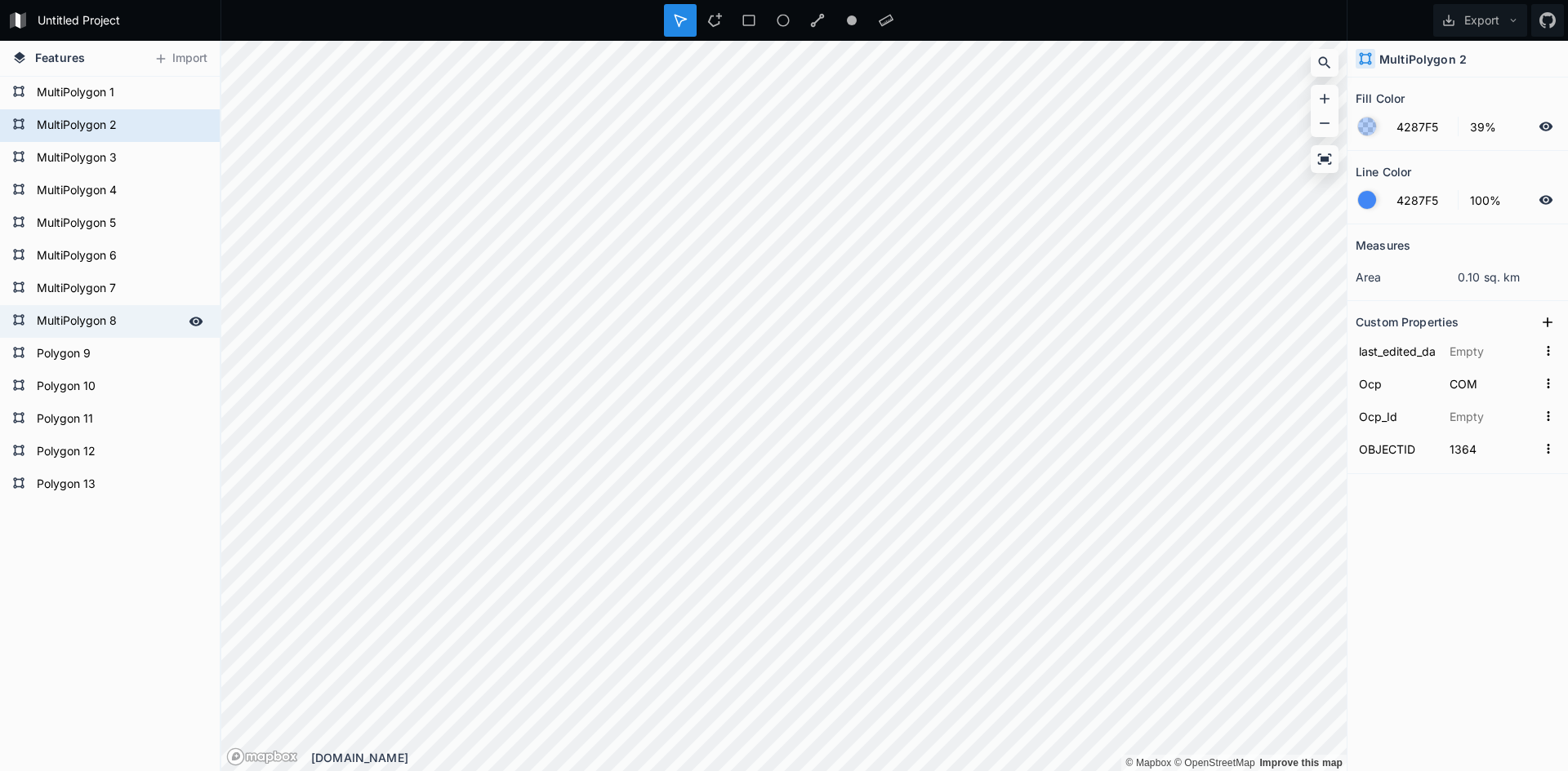
type input "2017-06-16T20:40:28Z"
type input "MUR_LD"
type input "1370"
click at [1547, 321] on icon at bounding box center [1547, 323] width 16 height 16
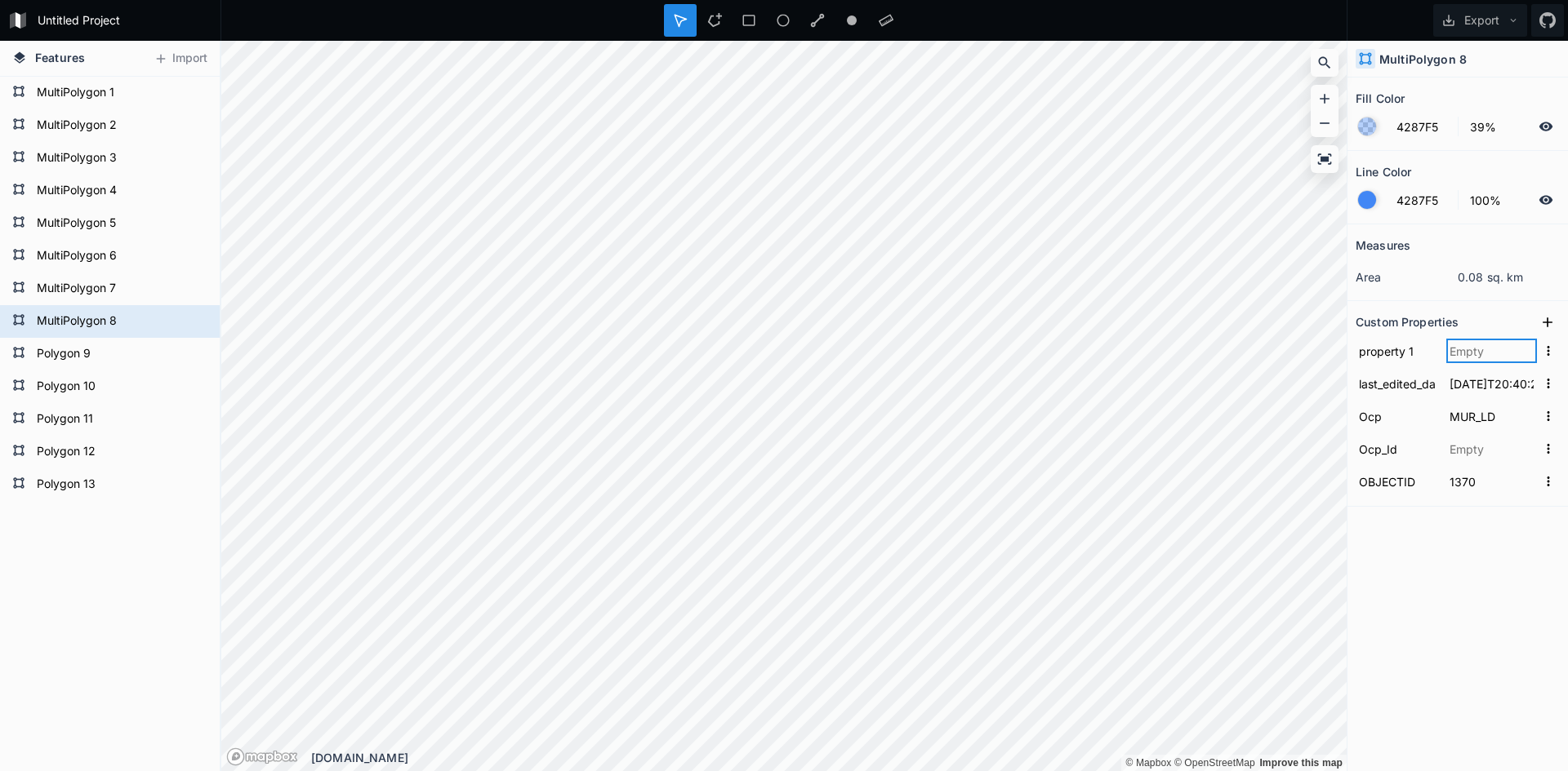
click at [1473, 351] on input "text" at bounding box center [1492, 351] width 91 height 24
click at [1387, 350] on input "property 1" at bounding box center [1398, 351] width 83 height 24
type input "Zoning"
click at [1476, 342] on input "text" at bounding box center [1492, 351] width 91 height 24
type input "RS-1"
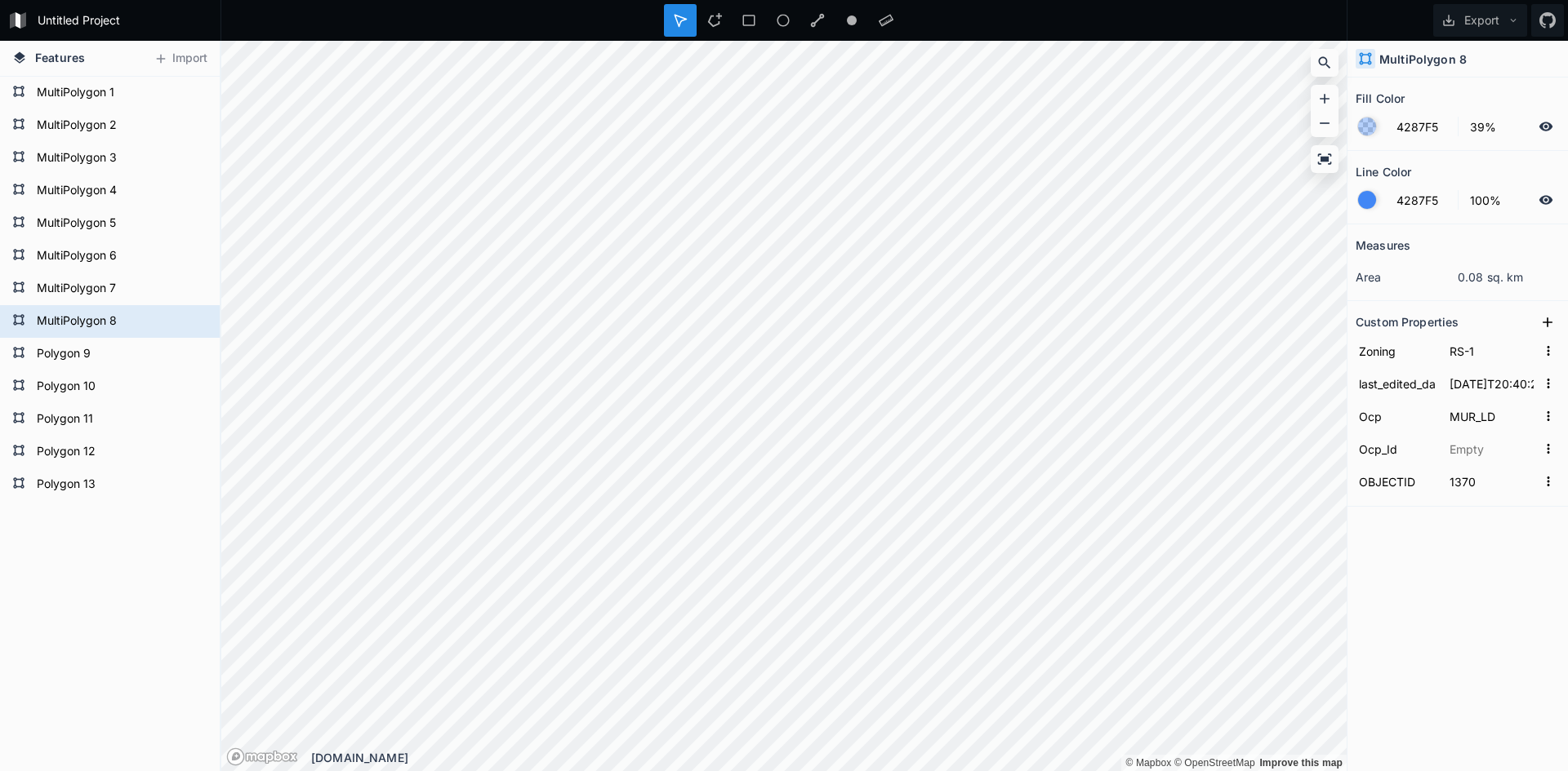
drag, startPoint x: 1479, startPoint y: 617, endPoint x: 1458, endPoint y: 545, distance: 75.0
click at [1479, 616] on div "Measures area 0.08 sq. km Custom Properties Zoning RS-1 last_edited_date 2017-0…" at bounding box center [1458, 456] width 221 height 465
drag, startPoint x: 1477, startPoint y: 347, endPoint x: 1406, endPoint y: 351, distance: 71.1
click at [1406, 351] on form "Zoning RS-1" at bounding box center [1459, 351] width 205 height 32
drag, startPoint x: 1454, startPoint y: 415, endPoint x: 1433, endPoint y: 415, distance: 21.0
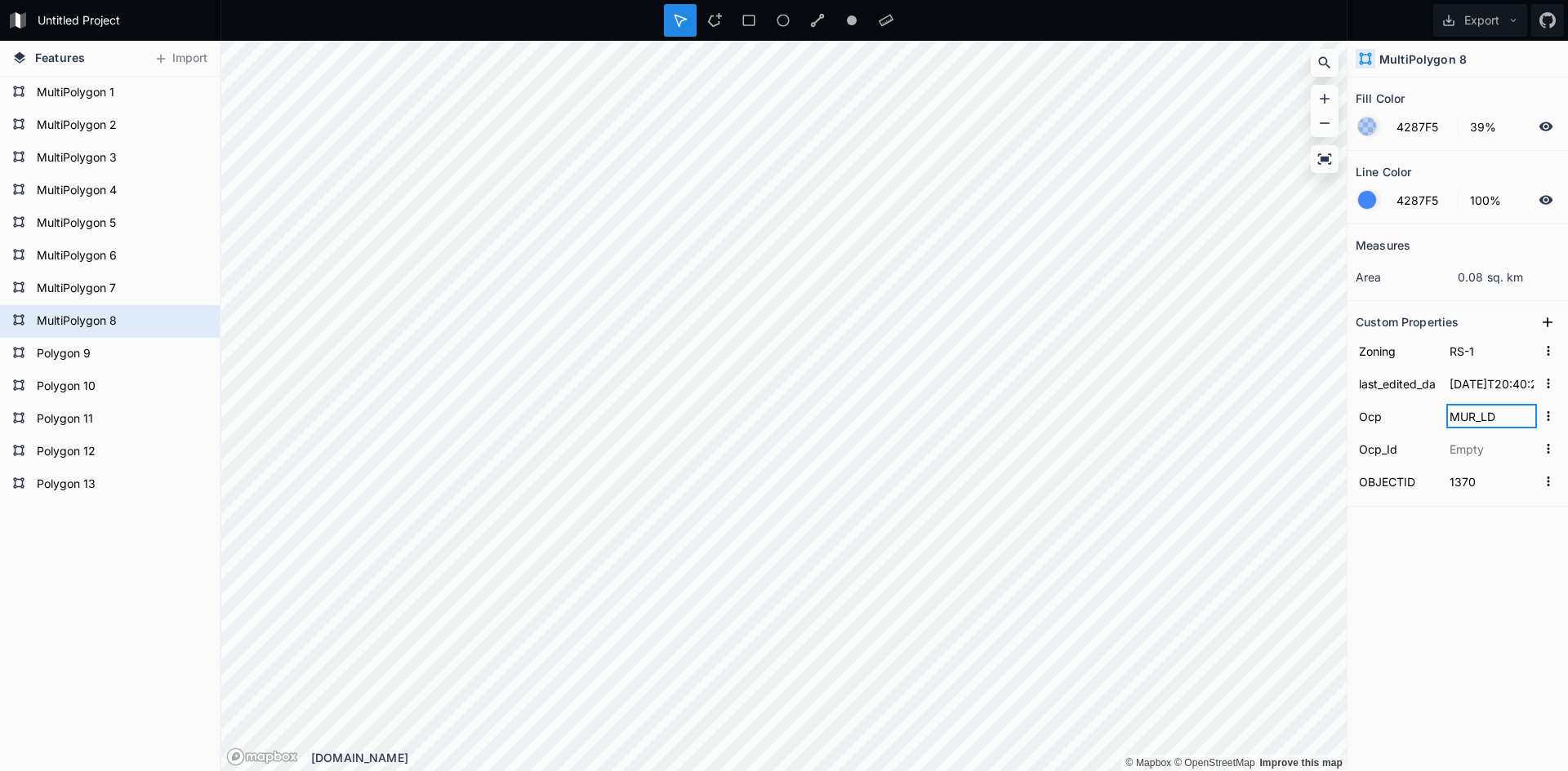
click at [1433, 415] on form "Ocp MUR_LD" at bounding box center [1459, 416] width 205 height 32
click at [1485, 418] on input "MUR_LD" at bounding box center [1492, 416] width 91 height 24
click at [1496, 419] on input "MUR_LD" at bounding box center [1492, 416] width 91 height 24
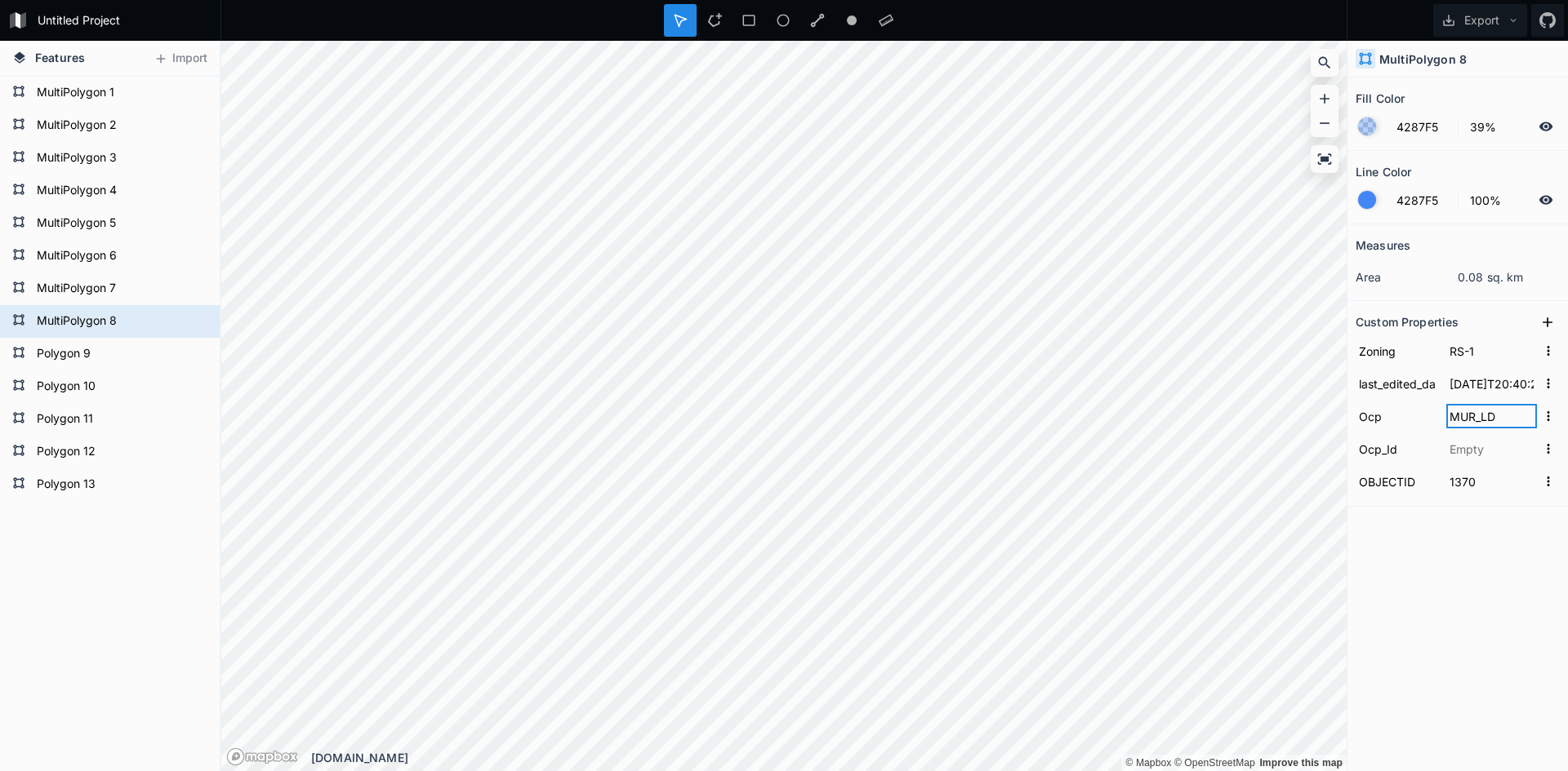
click at [1499, 420] on input "MUR_LD" at bounding box center [1492, 416] width 91 height 24
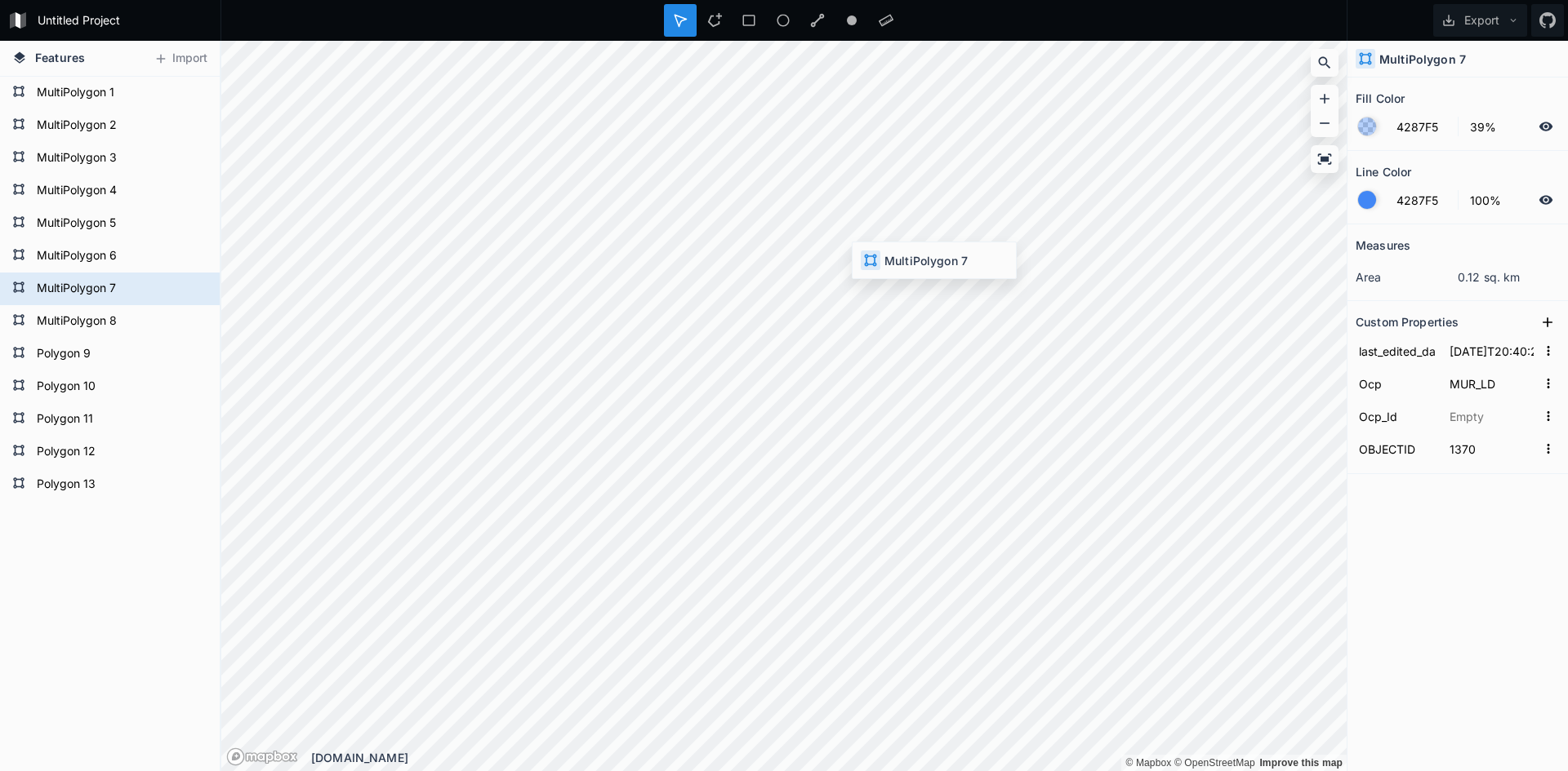
type input "TC_MU"
type input "1369"
click at [1492, 385] on input "TC_MU" at bounding box center [1492, 383] width 91 height 24
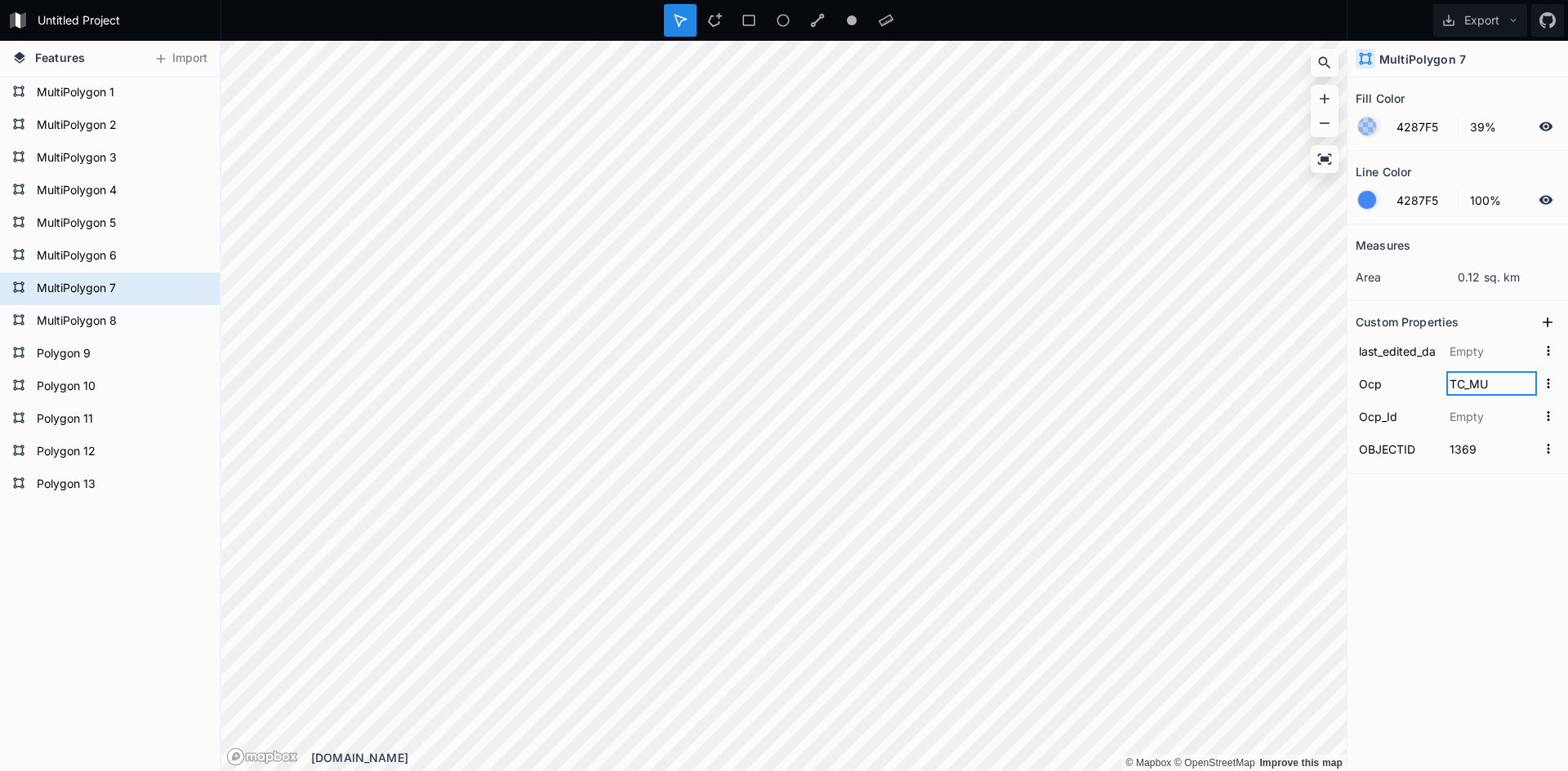
click at [1460, 385] on input "TC_MU" at bounding box center [1492, 383] width 91 height 24
drag, startPoint x: 1461, startPoint y: 379, endPoint x: 1436, endPoint y: 379, distance: 25.0
click at [1436, 379] on form "Ocp TC_MU" at bounding box center [1459, 384] width 205 height 32
drag, startPoint x: 1494, startPoint y: 383, endPoint x: 1471, endPoint y: 378, distance: 23.5
click at [1471, 378] on input "TC_MU" at bounding box center [1492, 383] width 91 height 24
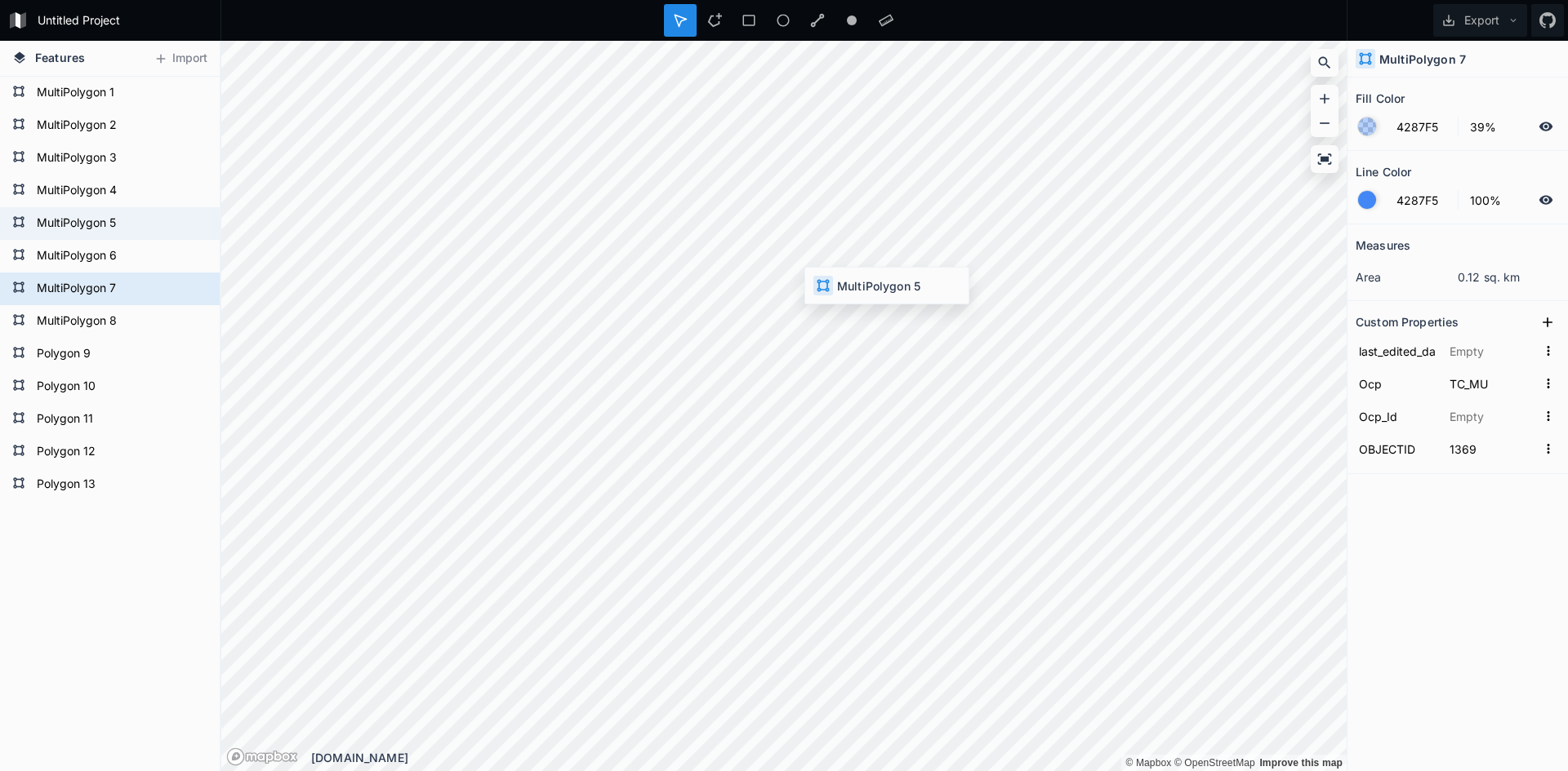
type input "2017-06-16T19:03:14Z"
type input "MUR_MD"
type input "1367"
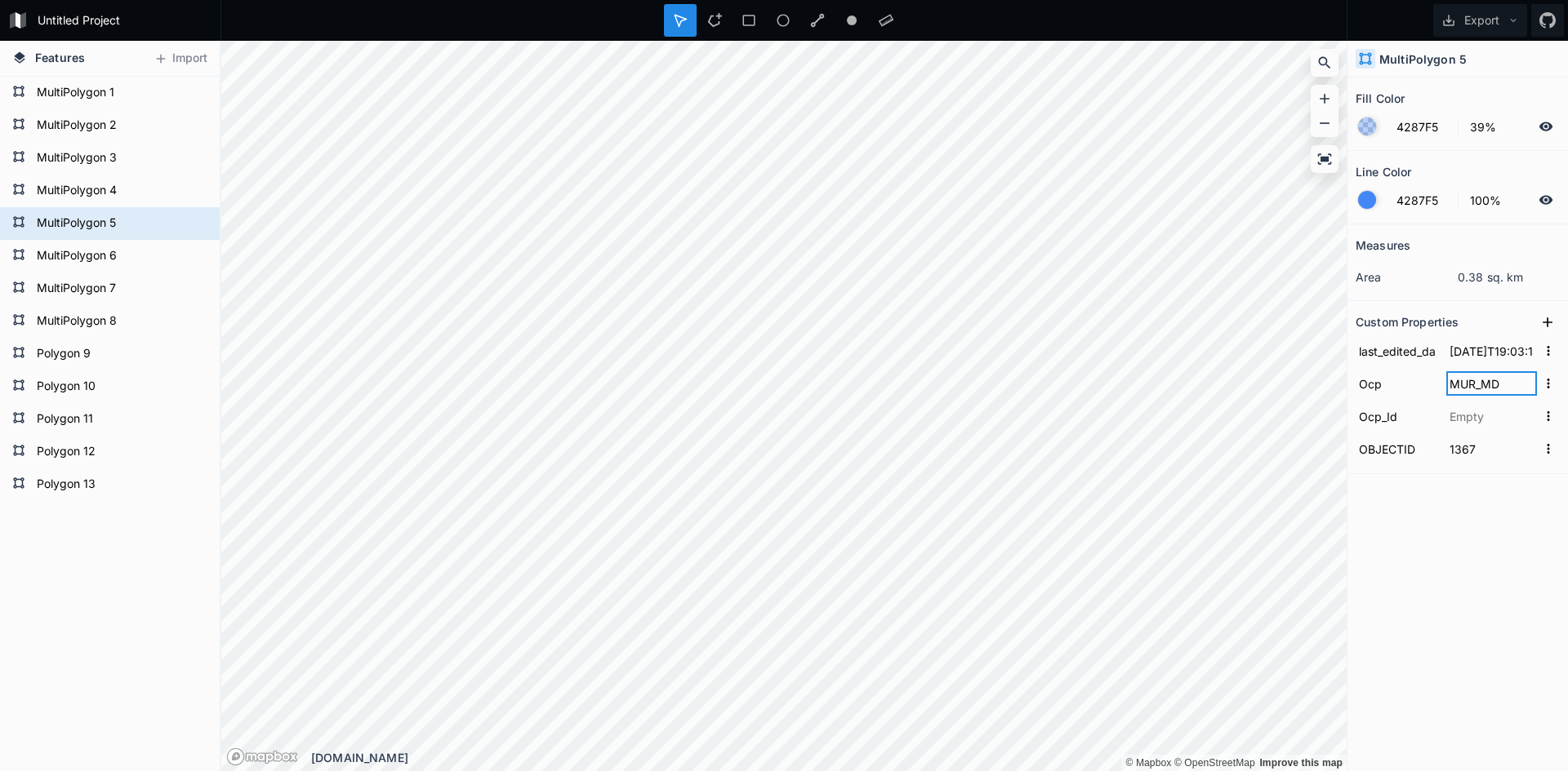
click at [1471, 380] on input "MUR_MD" at bounding box center [1492, 383] width 91 height 24
click at [1473, 381] on input "MUR_MD" at bounding box center [1492, 383] width 91 height 24
click at [1475, 381] on input "MUR_MD" at bounding box center [1492, 383] width 91 height 24
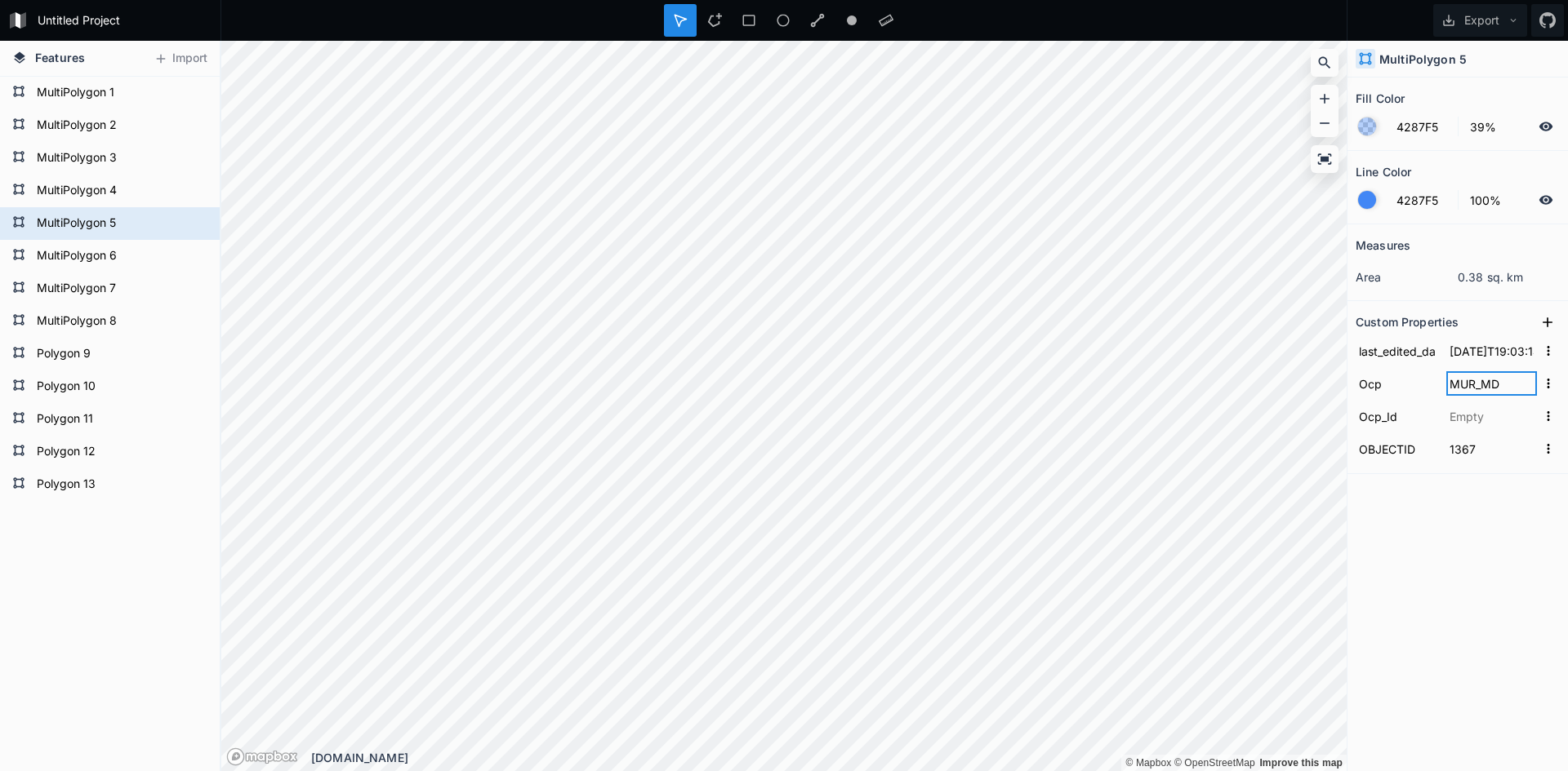
click at [1486, 385] on input "MUR_MD" at bounding box center [1492, 383] width 91 height 24
click at [1486, 384] on input "MUR_MD" at bounding box center [1492, 383] width 91 height 24
click at [206, 769] on div "Polygon 13 Polygon 12 Polygon 11 Polygon 10 Polygon 9 MultiPolygon 8 MultiPolyg…" at bounding box center [109, 424] width 220 height 695
